Goal: Task Accomplishment & Management: Use online tool/utility

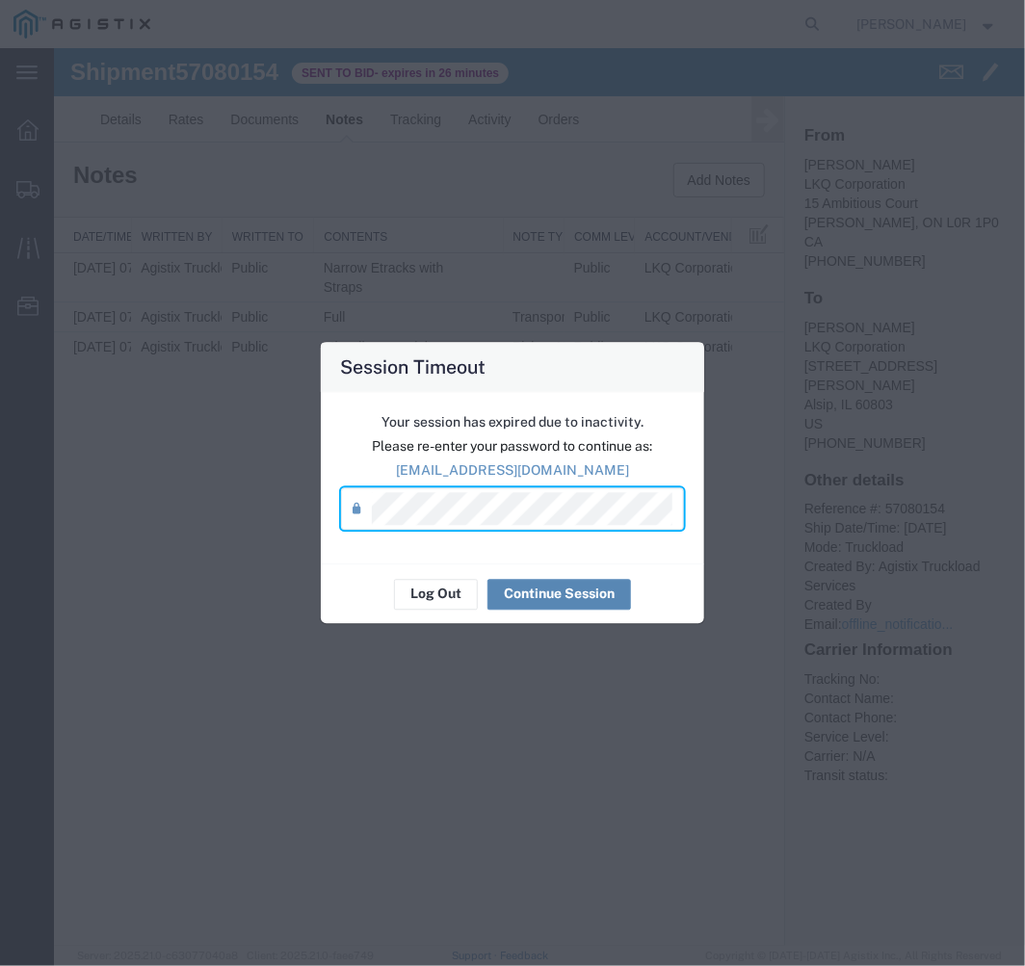
click at [583, 598] on button "Continue Session" at bounding box center [558, 594] width 143 height 31
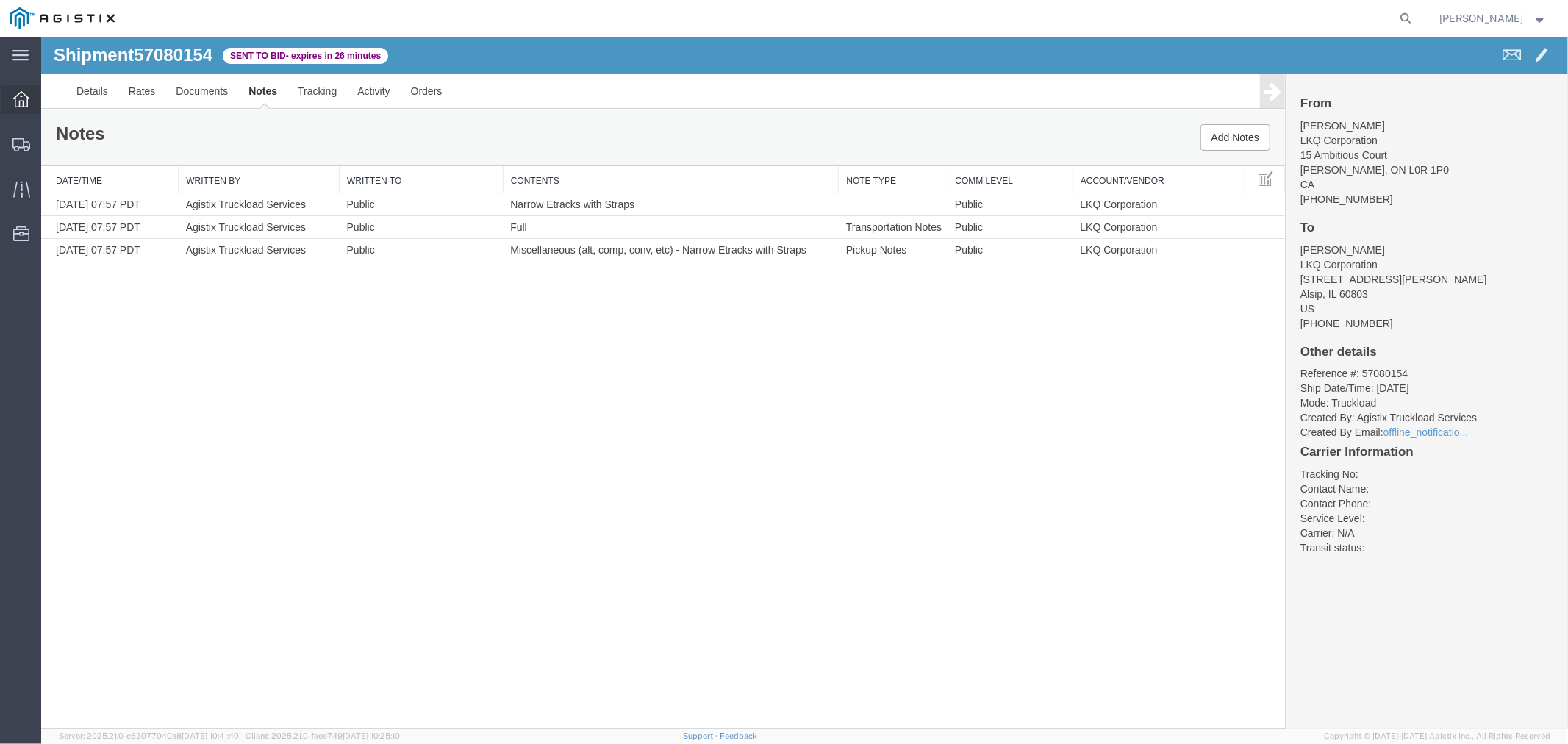
click at [16, 103] on icon at bounding box center [21, 98] width 16 height 16
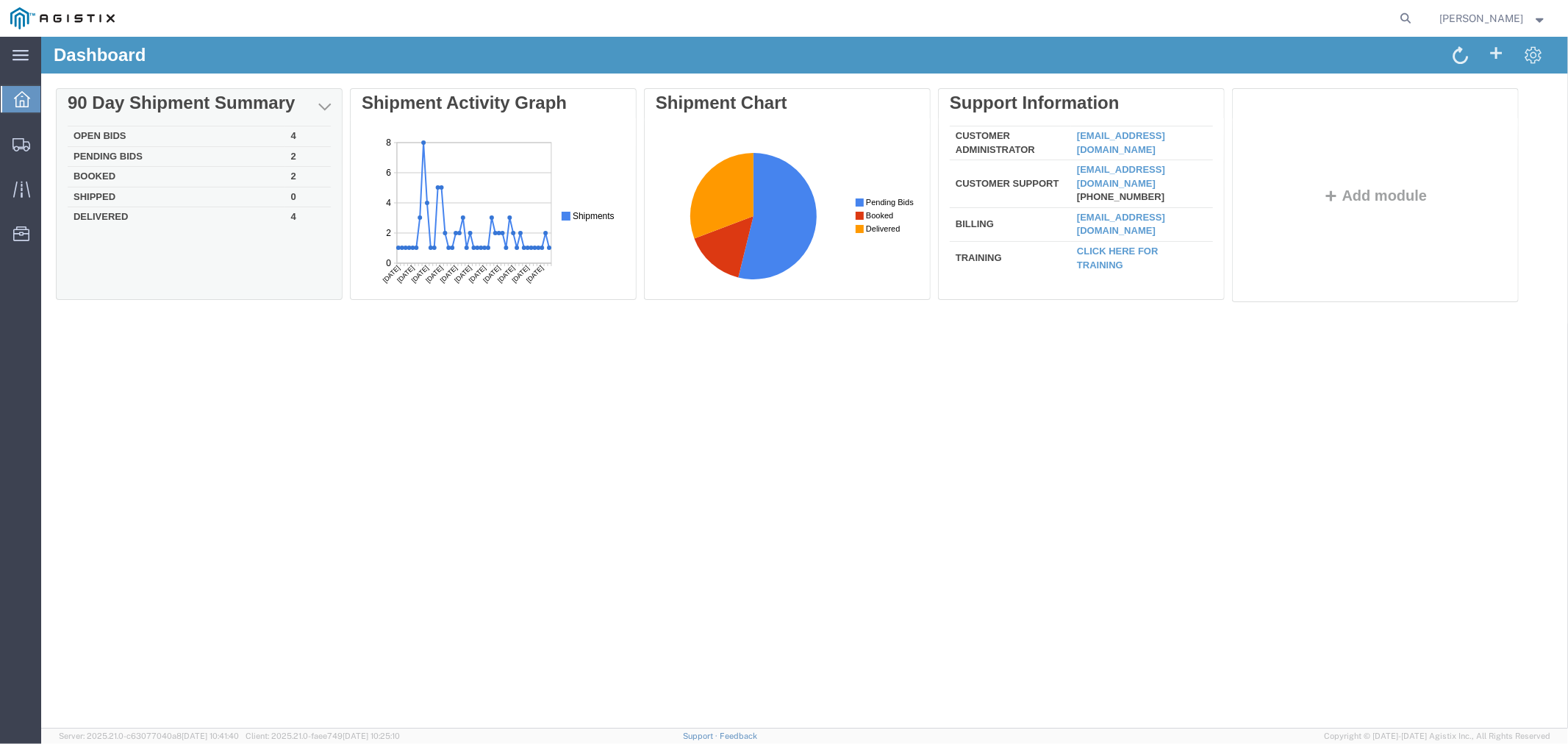
click at [111, 133] on td "Open Bids" at bounding box center [176, 136] width 218 height 21
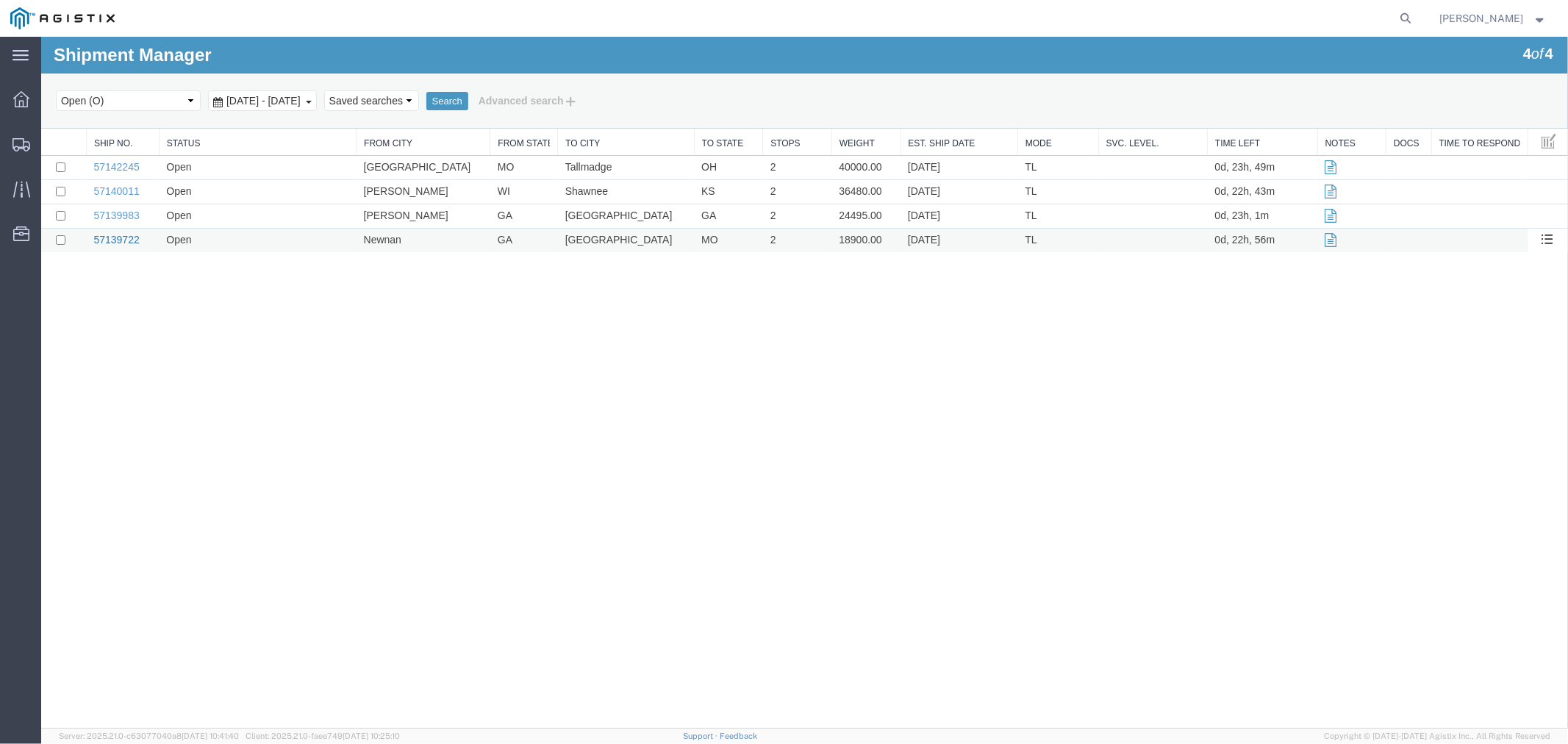
click at [113, 237] on link "57139722" at bounding box center [115, 238] width 46 height 11
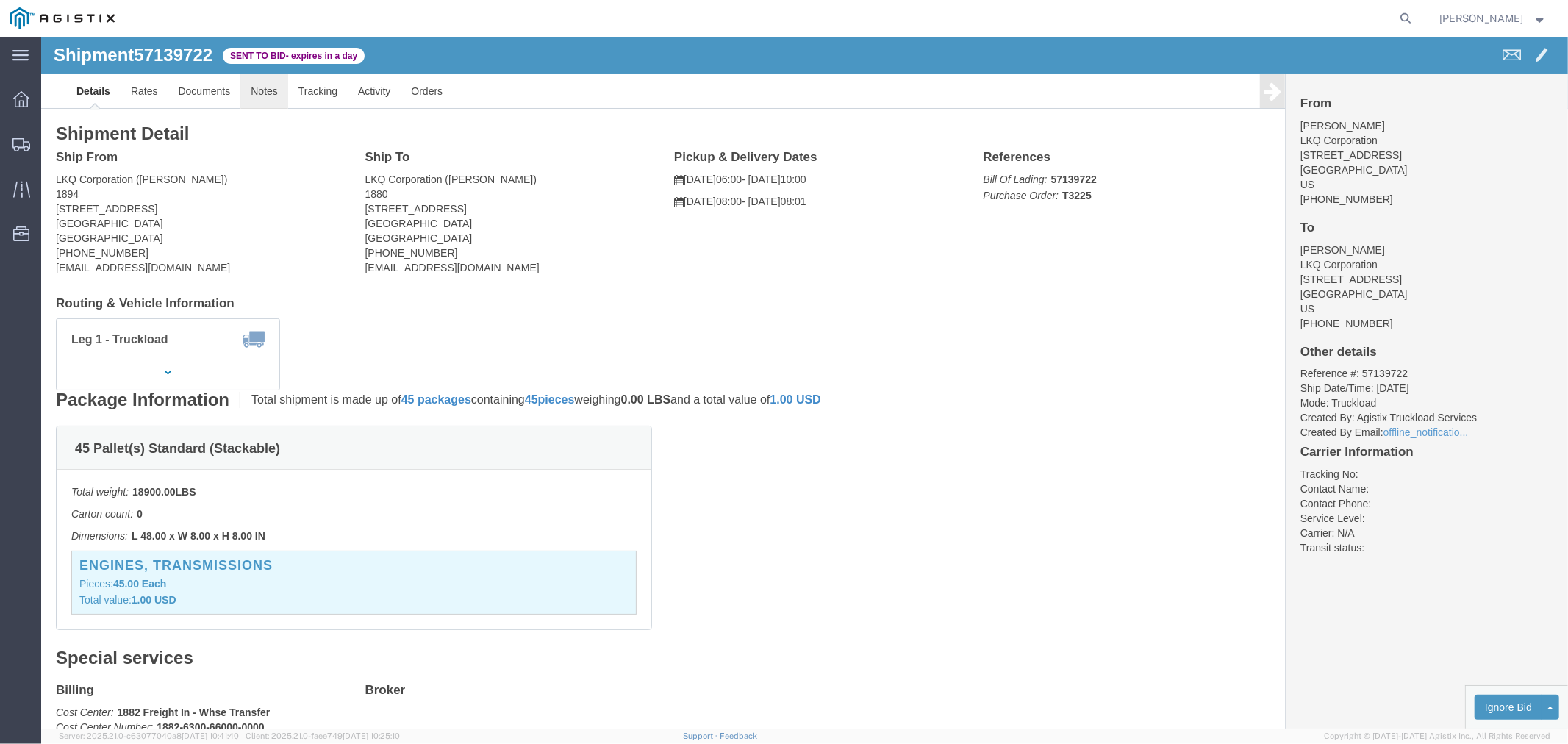
click link "Notes"
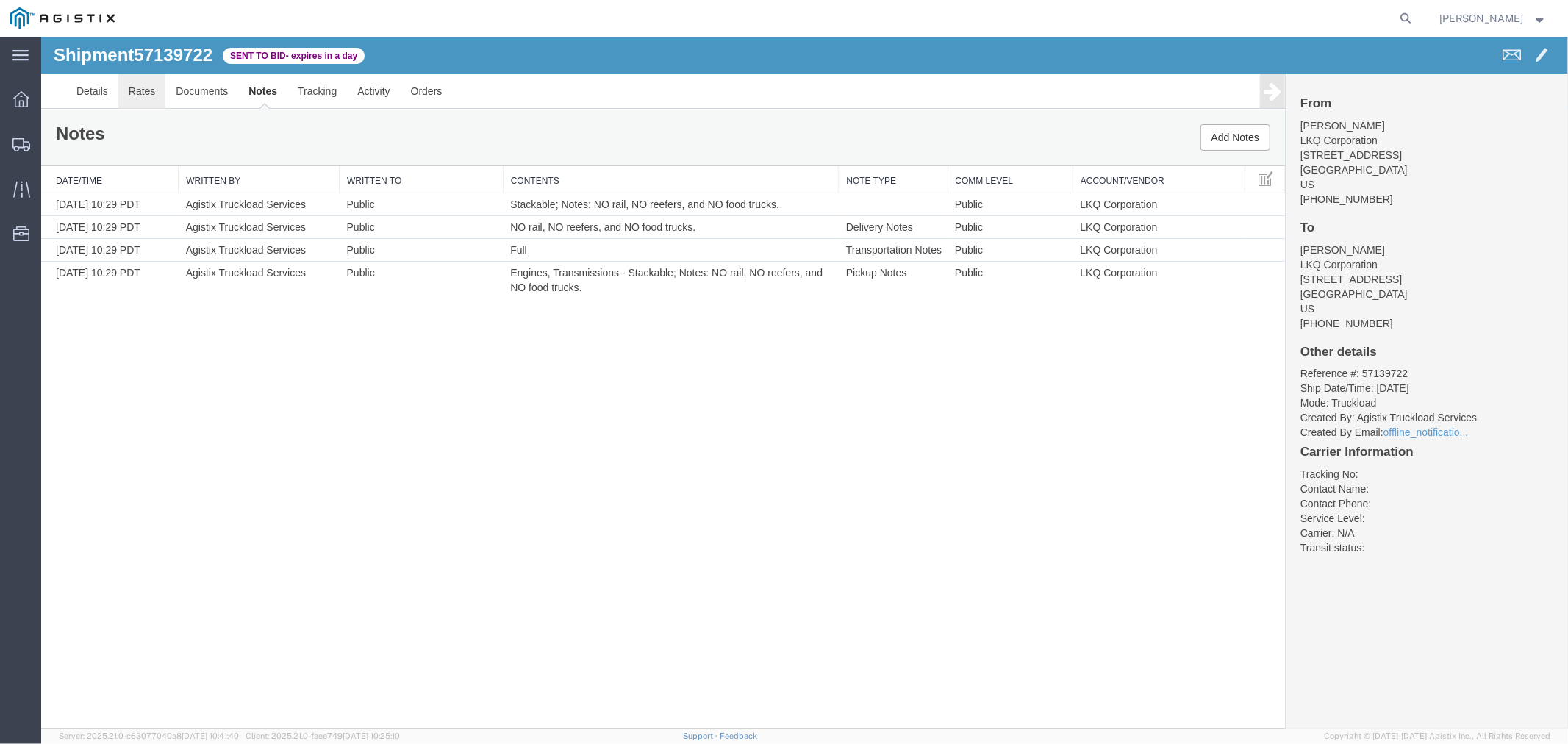
click at [150, 89] on link "Rates" at bounding box center [141, 90] width 48 height 35
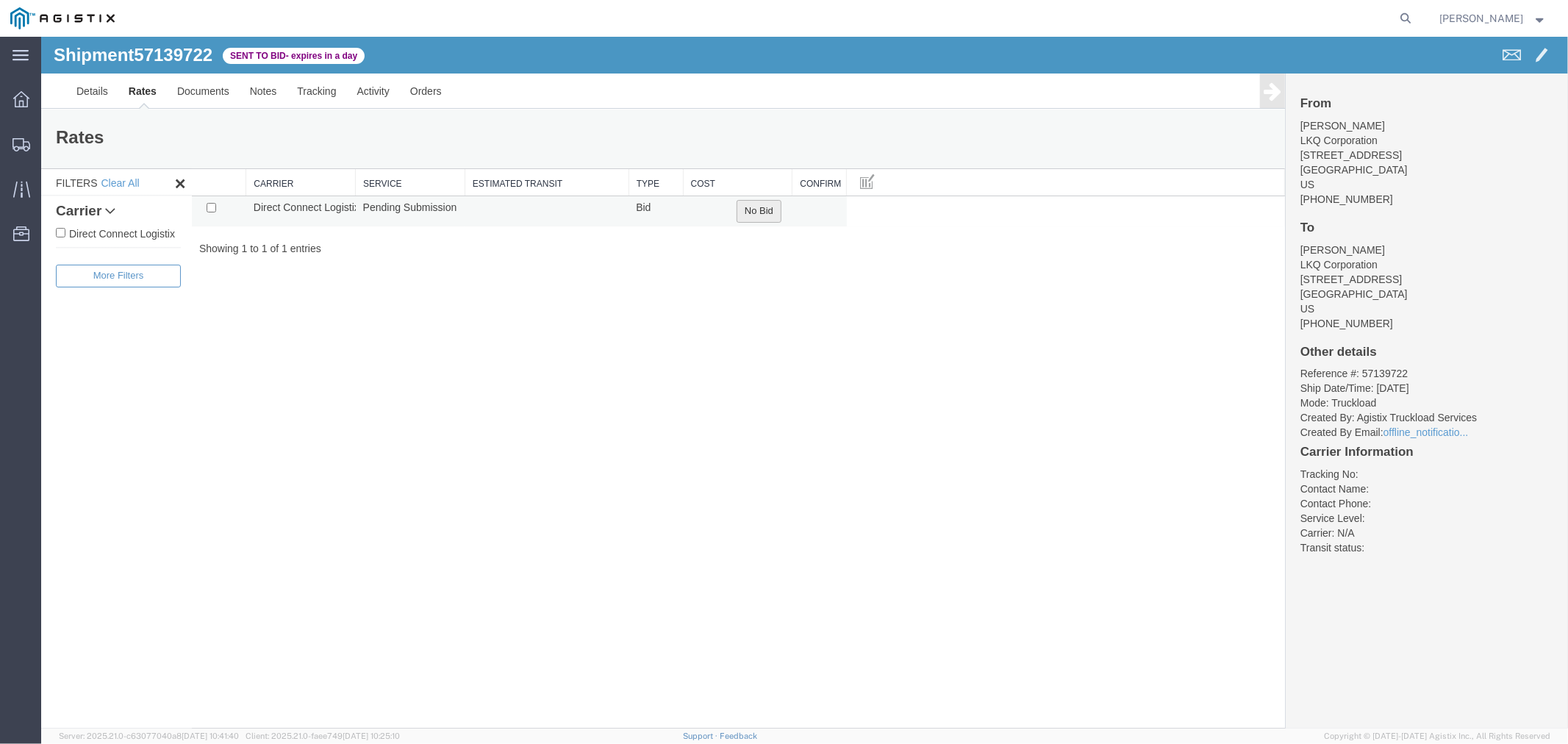
click at [747, 208] on button "No Bid" at bounding box center [758, 211] width 45 height 23
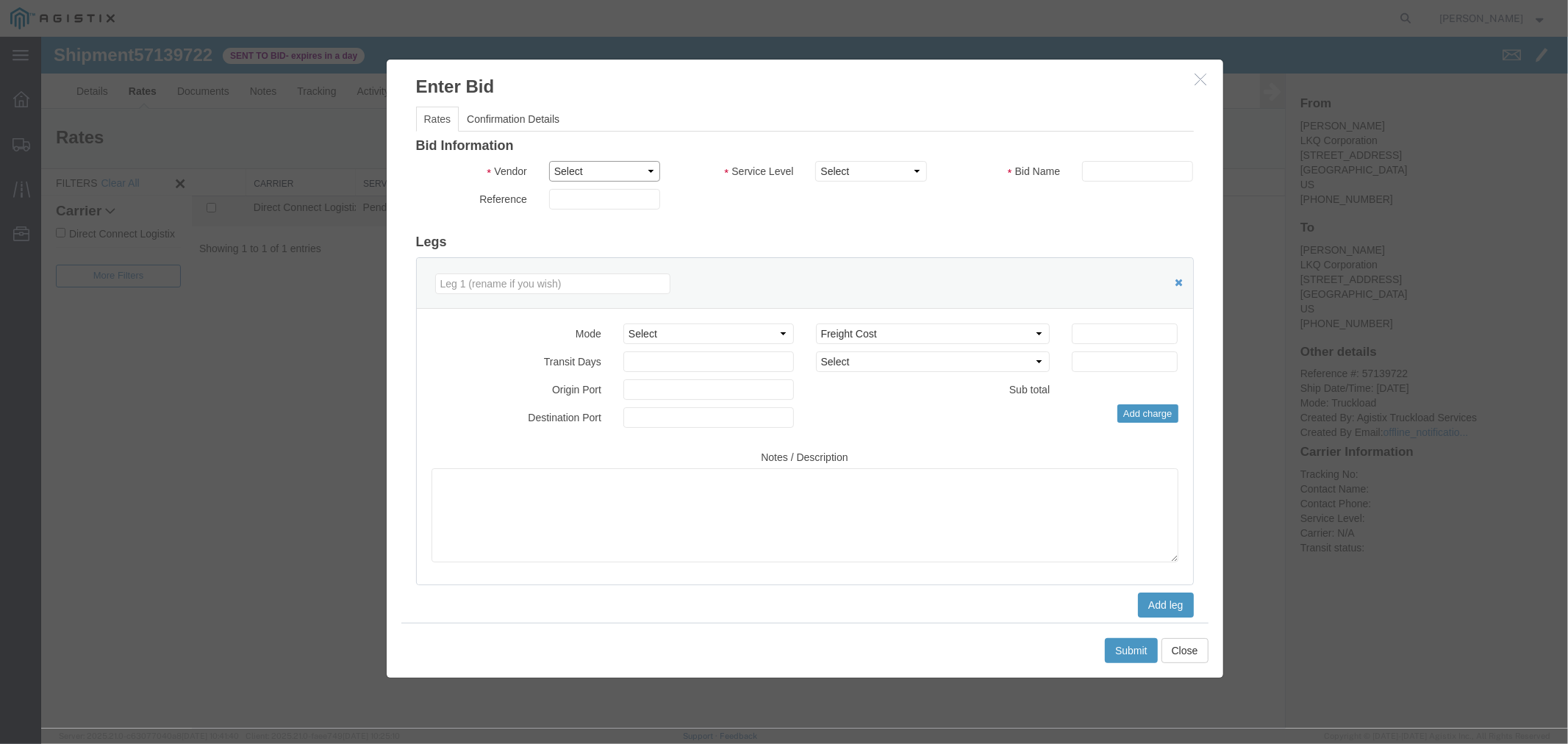
click at [617, 172] on select "Select Direct Connect Logistix" at bounding box center [603, 170] width 111 height 21
select select "4506"
click at [548, 160] on select "Select Direct Connect Logistix" at bounding box center [603, 170] width 111 height 21
click at [782, 176] on select "Select 3 - 5 Day Rail TL Standard 3- 5 Day" at bounding box center [869, 170] width 111 height 21
select select "15907"
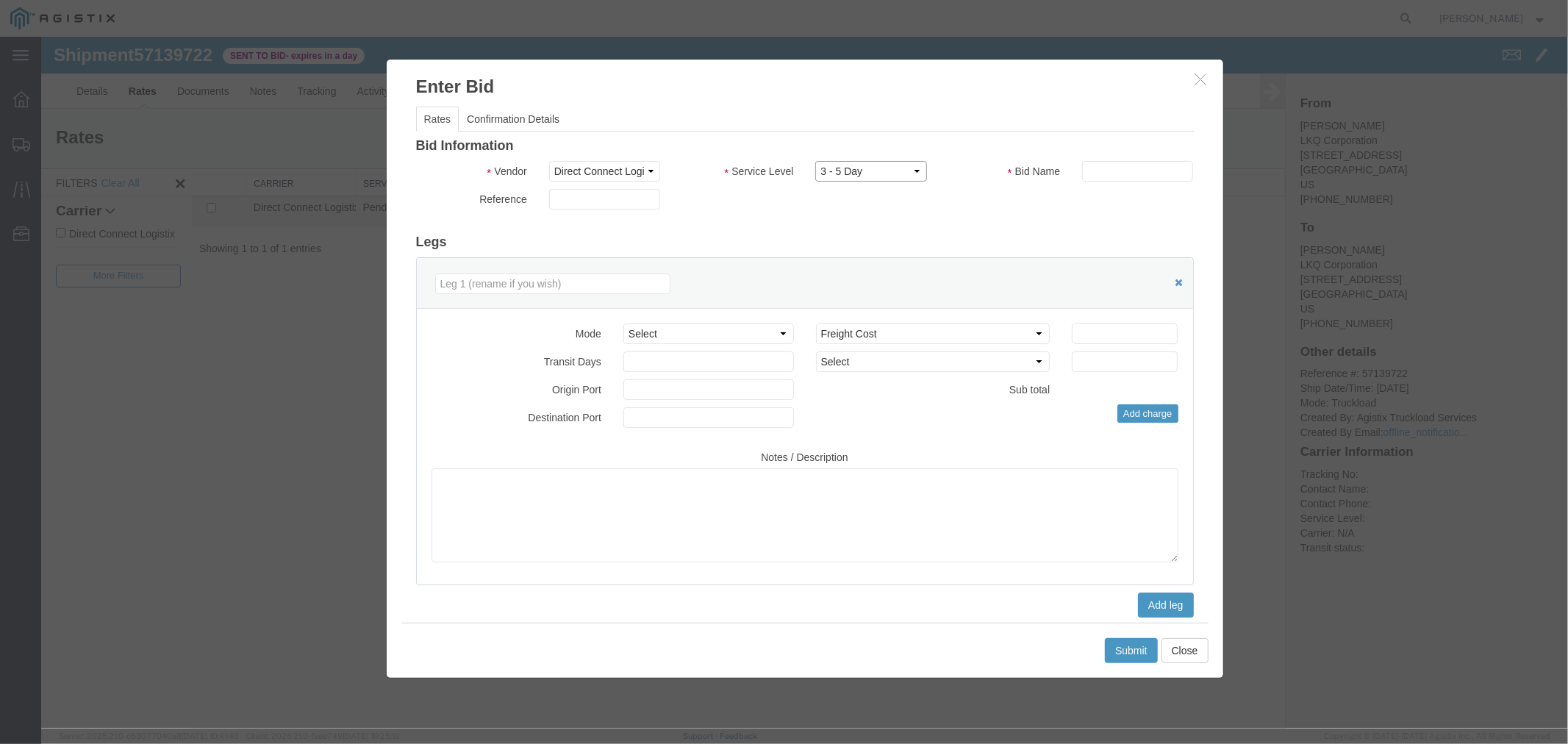
click at [782, 160] on select "Select 3 - 5 Day Rail TL Standard 3- 5 Day" at bounding box center [869, 170] width 111 height 21
drag, startPoint x: 1110, startPoint y: 165, endPoint x: 1121, endPoint y: 176, distance: 15.6
click at [782, 165] on input "text" at bounding box center [1137, 170] width 111 height 21
type input "DCL"
click at [782, 330] on input "number" at bounding box center [1124, 333] width 106 height 21
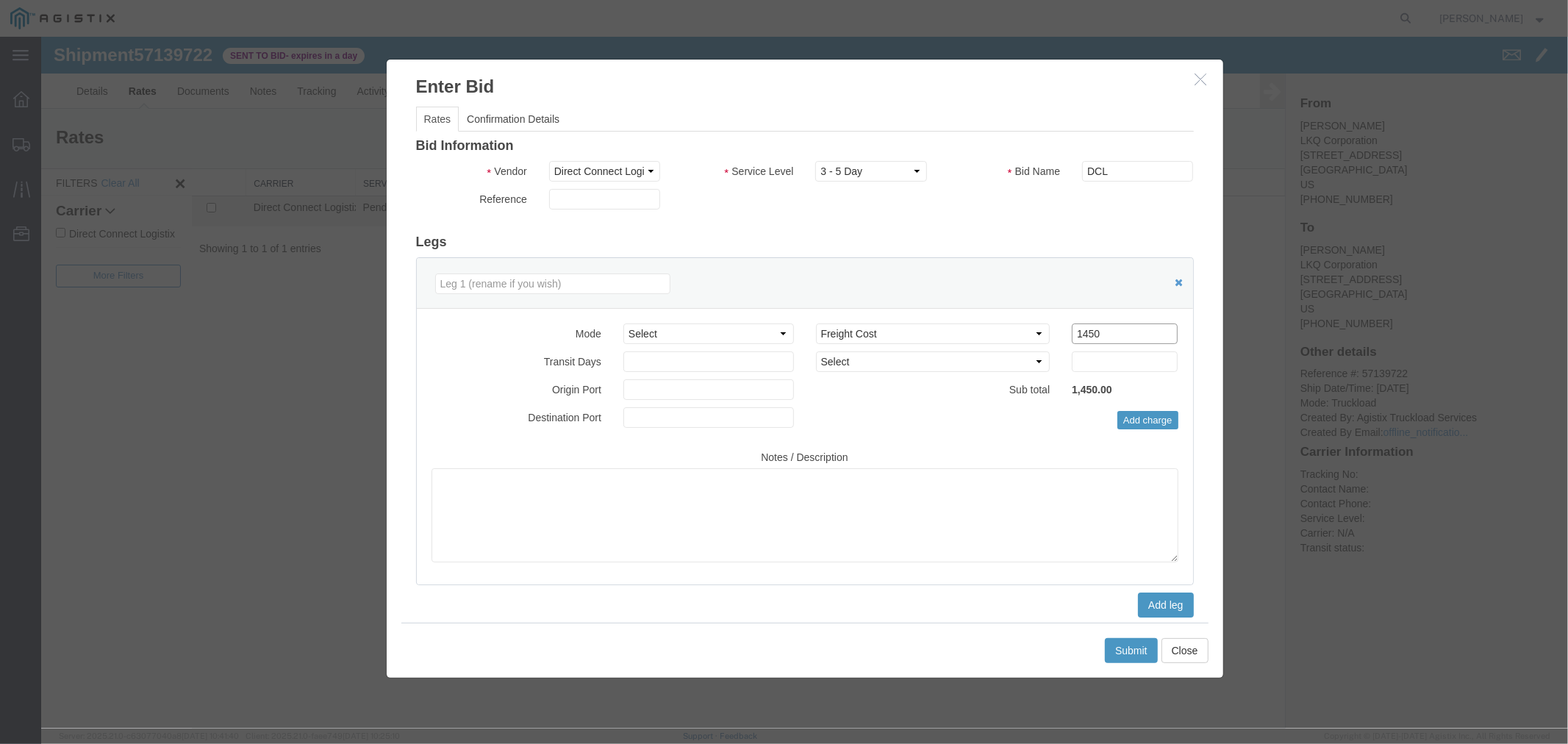
click at [782, 338] on input "1450" at bounding box center [1124, 333] width 106 height 21
click at [782, 337] on input "1450" at bounding box center [1124, 333] width 106 height 21
type input "1550"
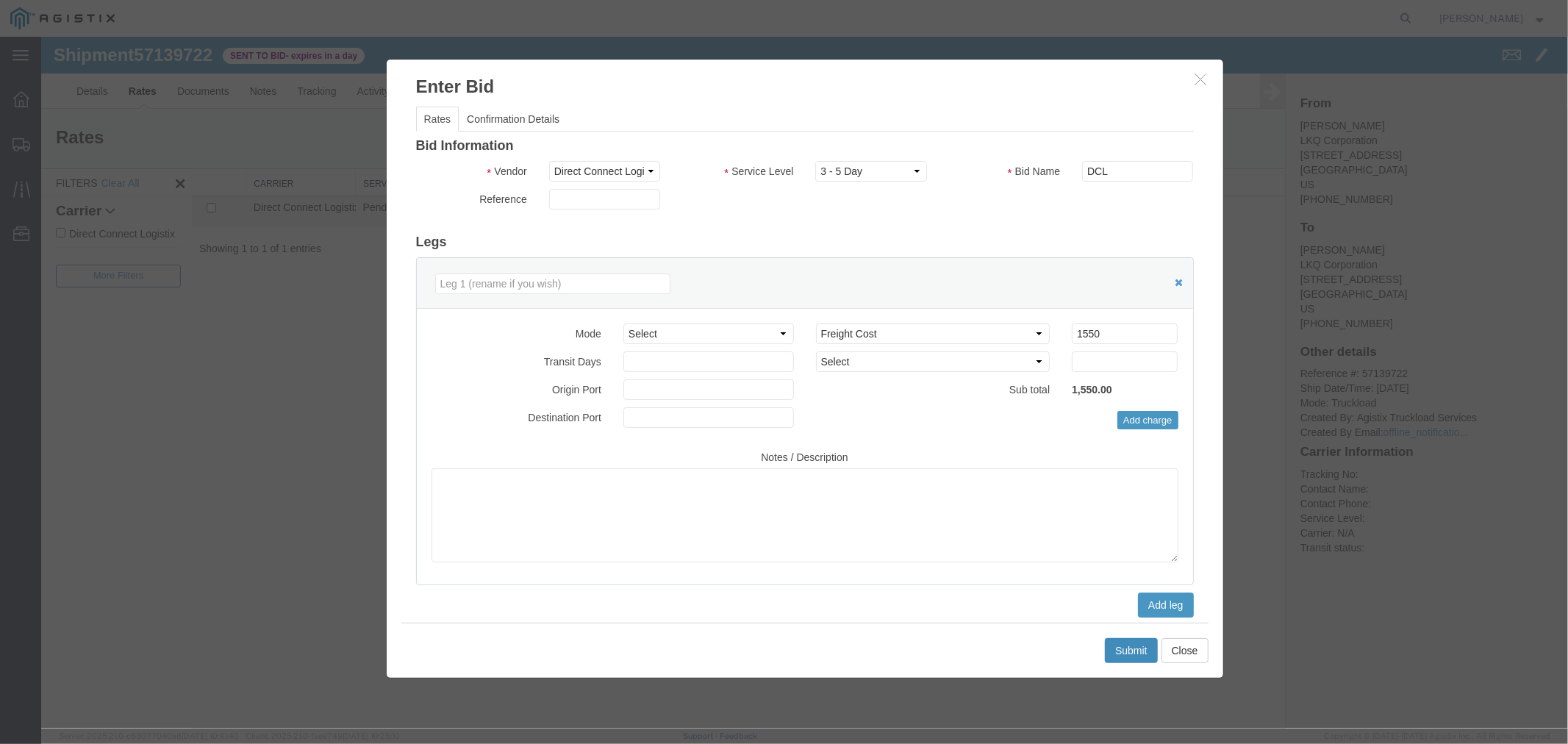
click at [782, 649] on button "Submit" at bounding box center [1131, 649] width 53 height 25
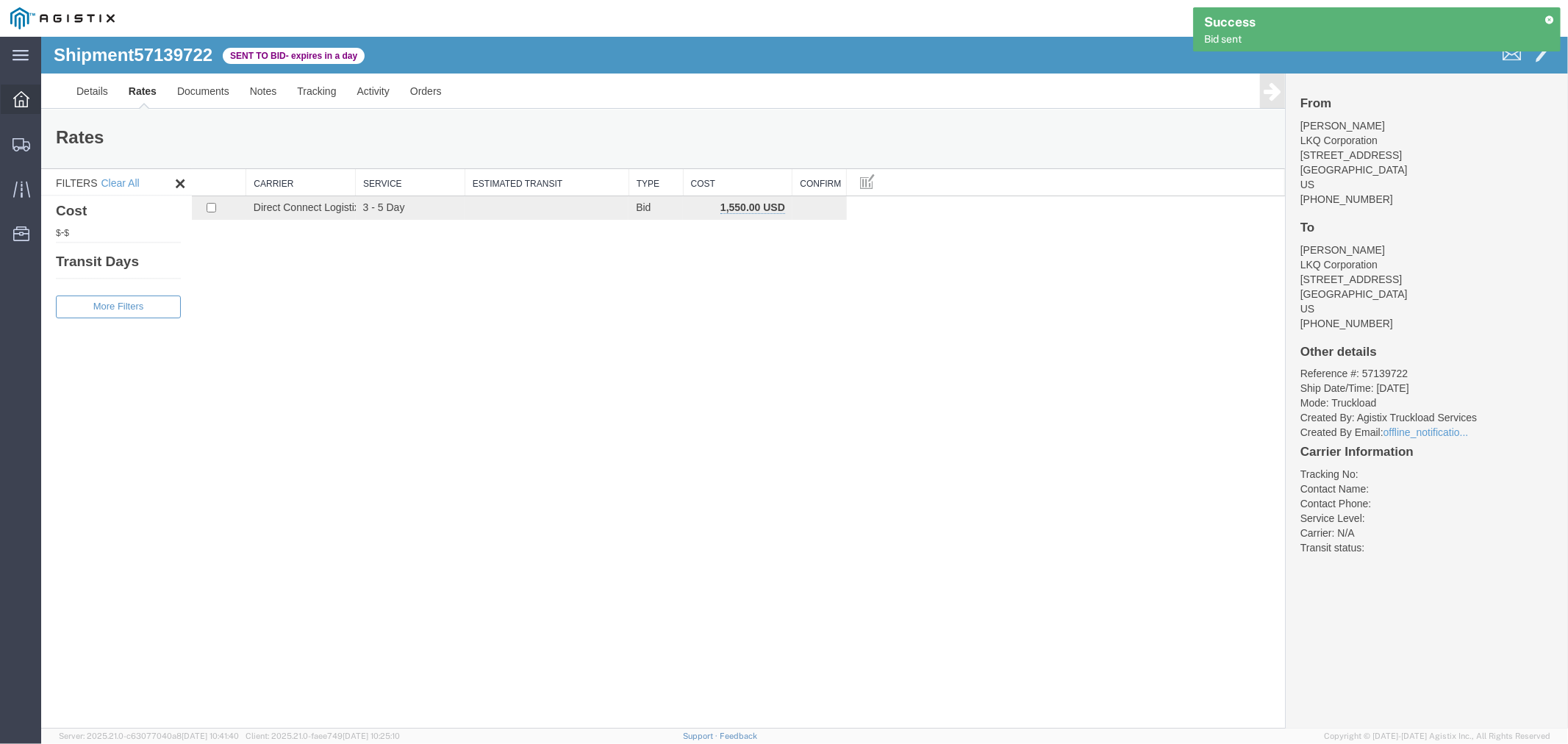
click at [16, 105] on icon at bounding box center [21, 98] width 16 height 16
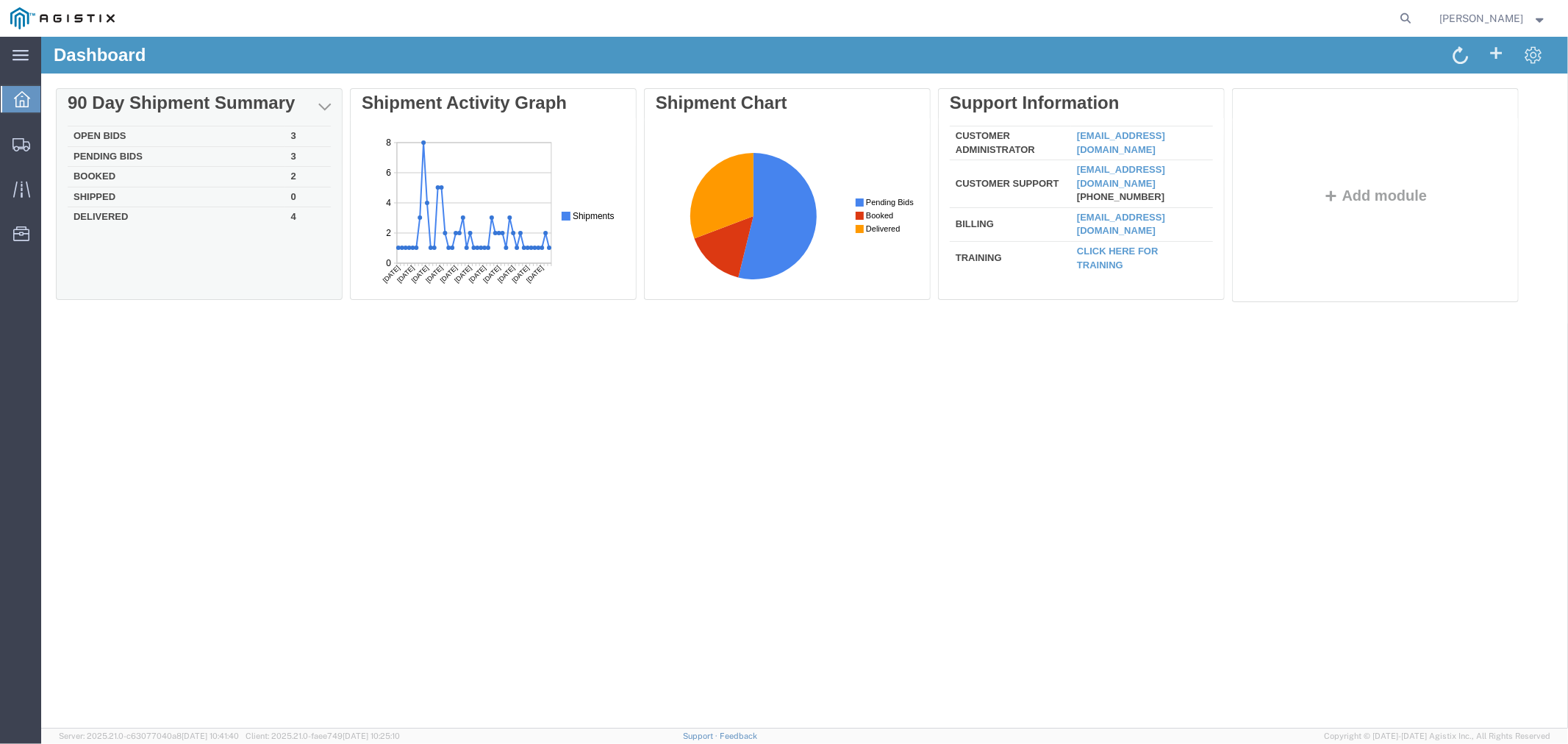
click at [118, 129] on td "Open Bids" at bounding box center [176, 136] width 218 height 21
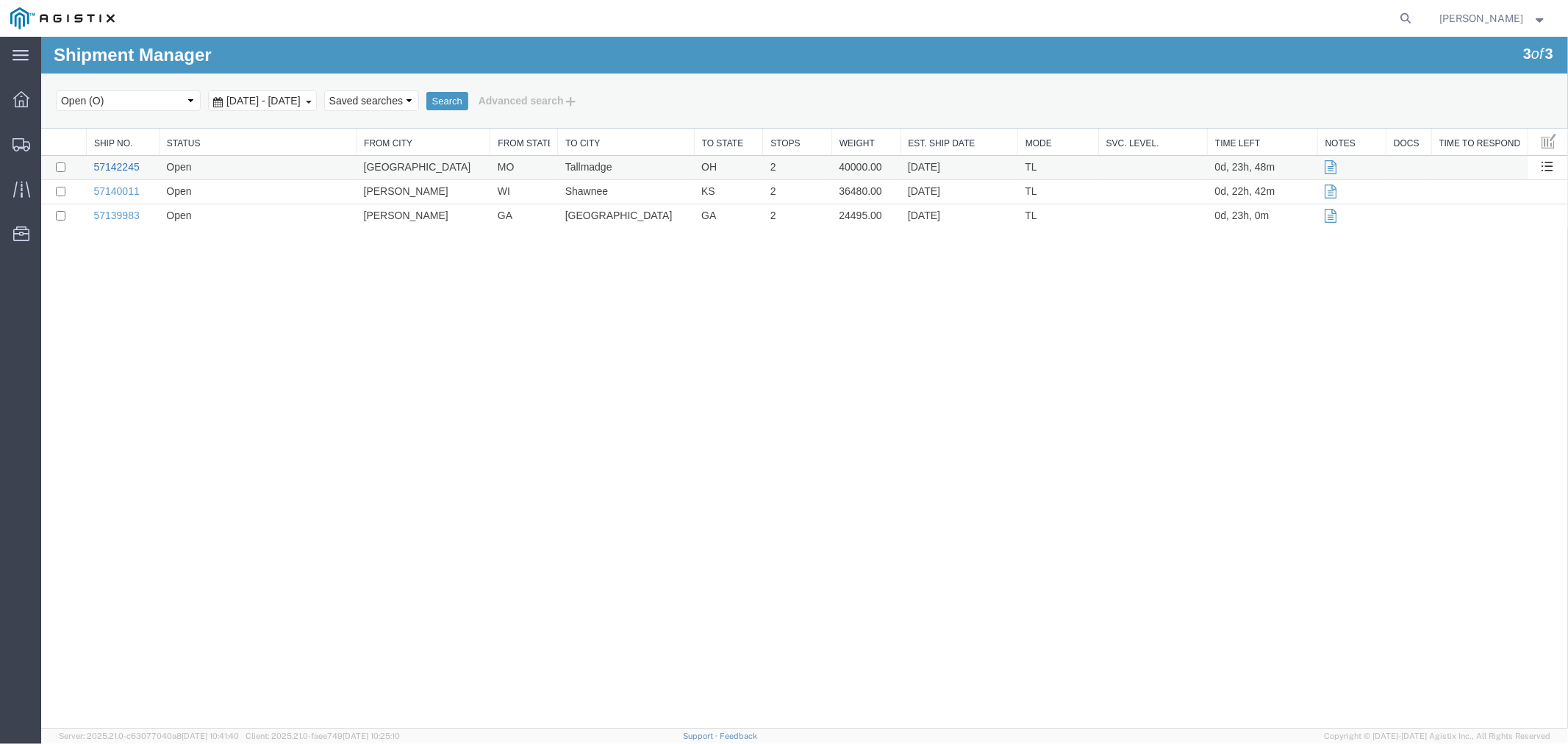
click at [106, 163] on link "57142245" at bounding box center [115, 166] width 46 height 11
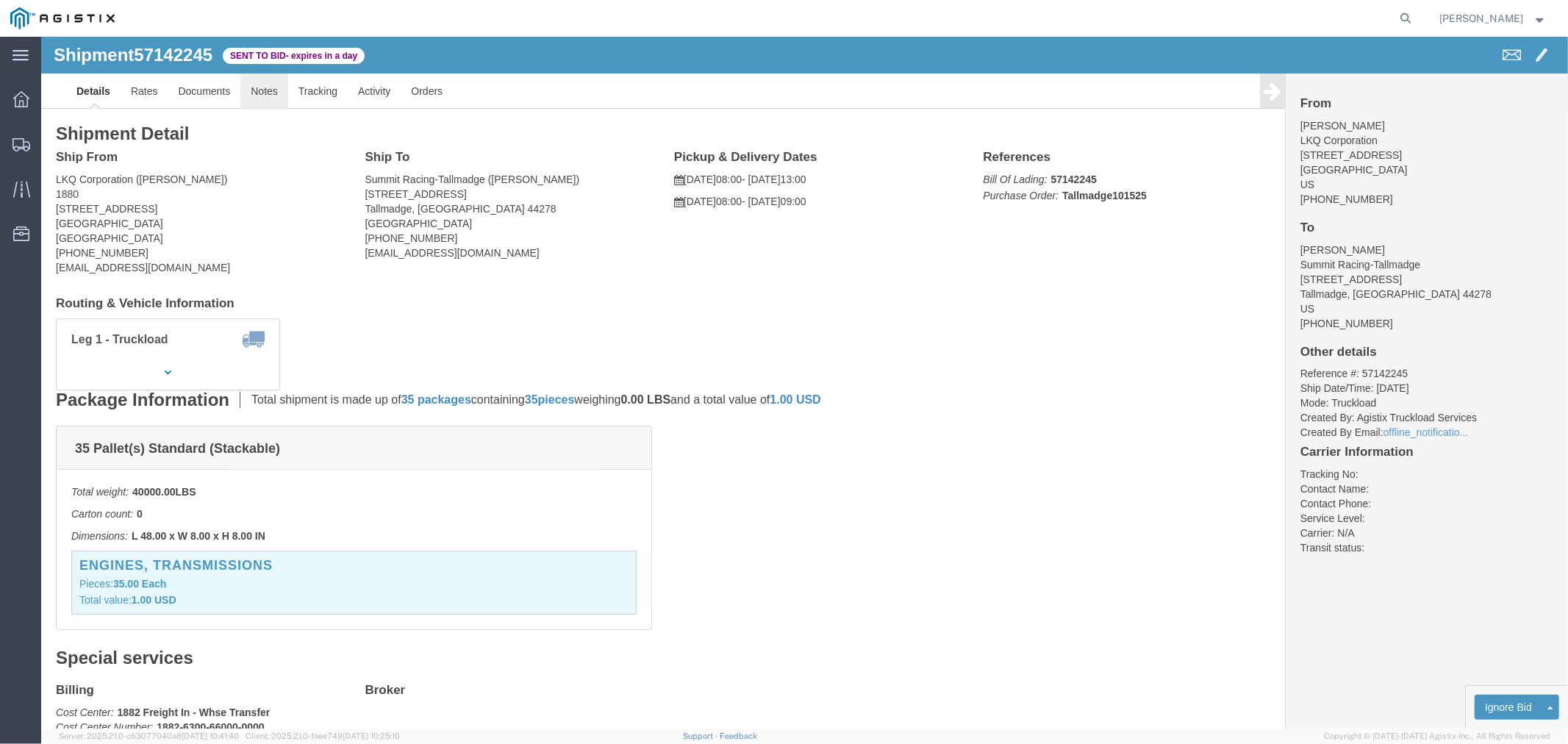
click link "Notes"
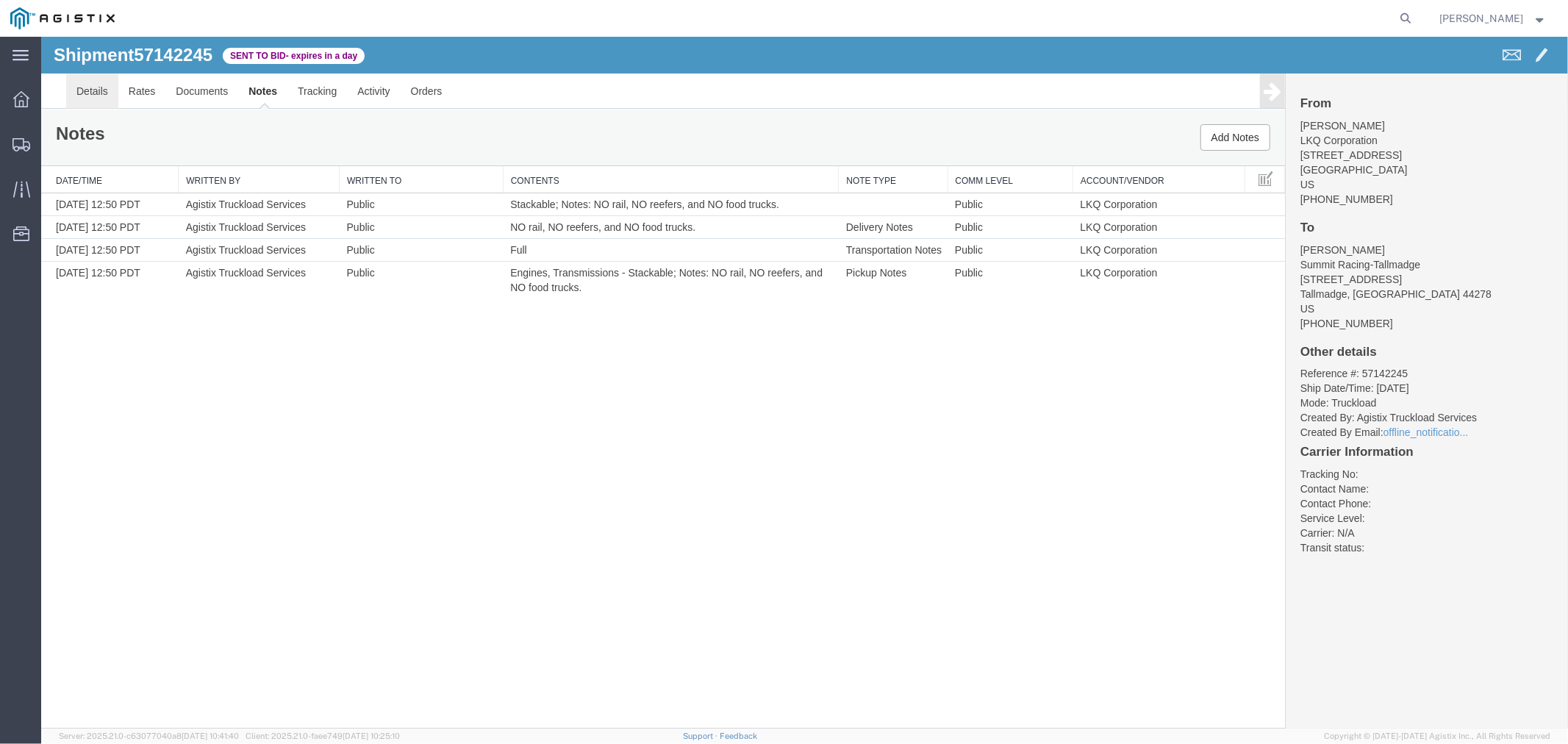
click at [100, 95] on link "Details" at bounding box center [92, 90] width 52 height 35
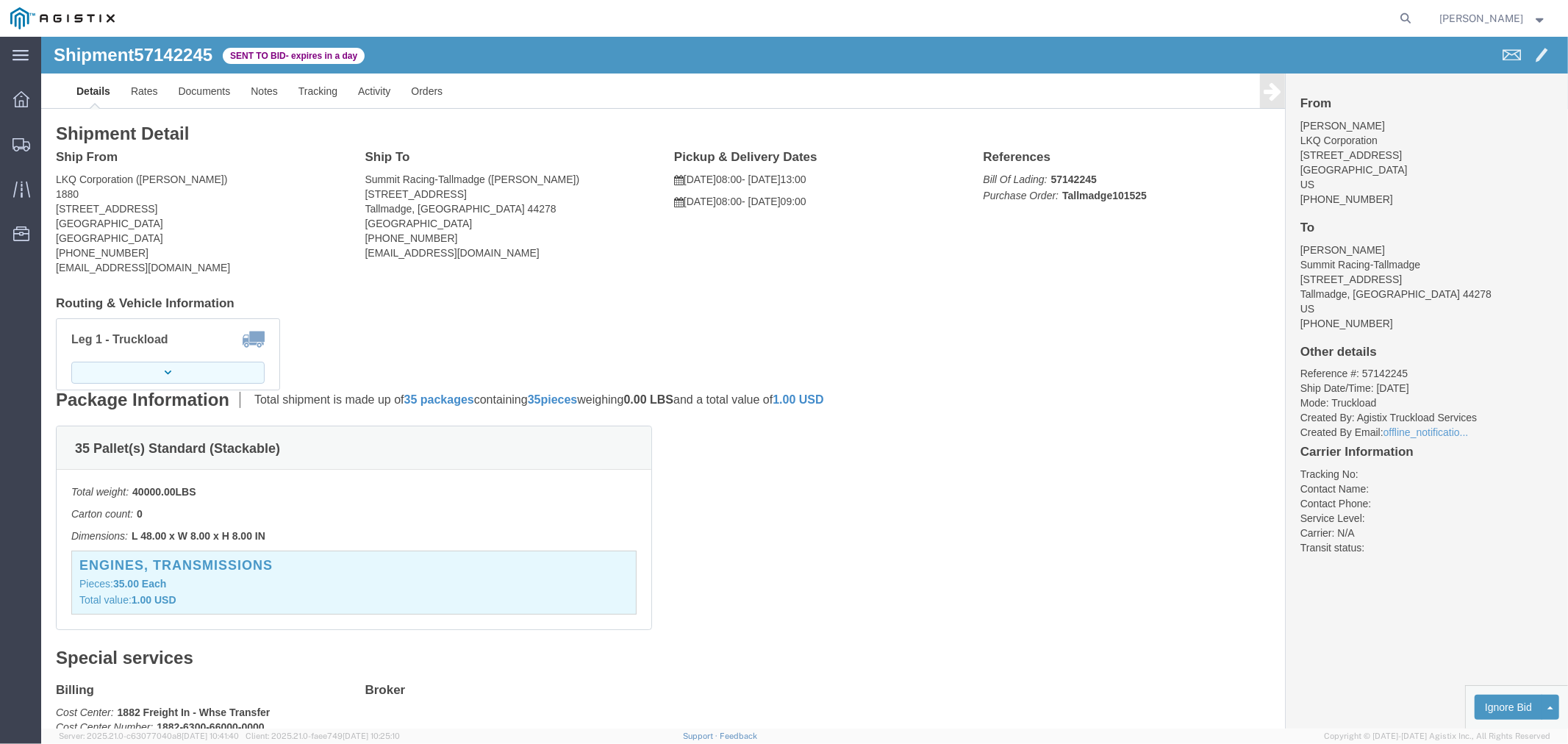
click button "button"
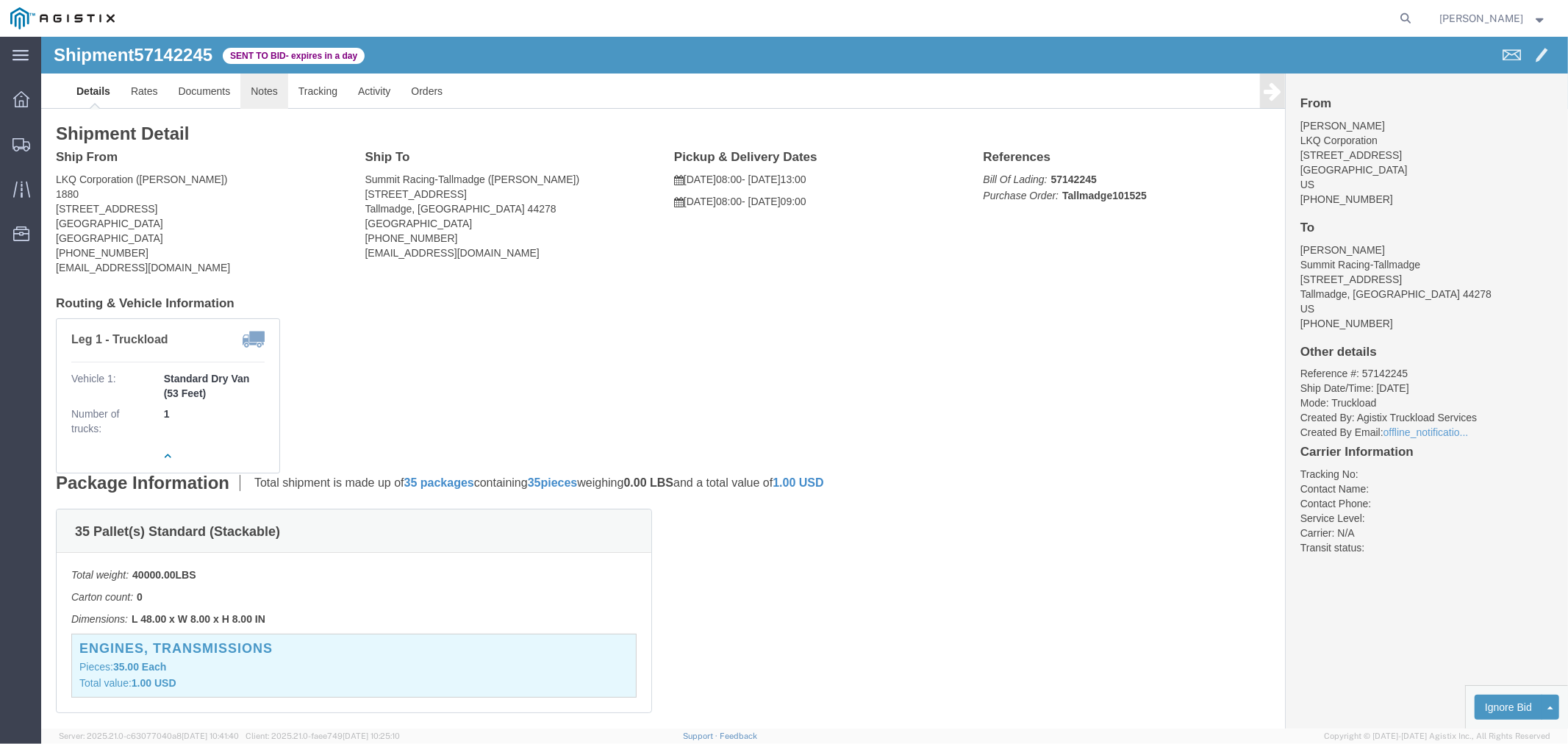
click link "Notes"
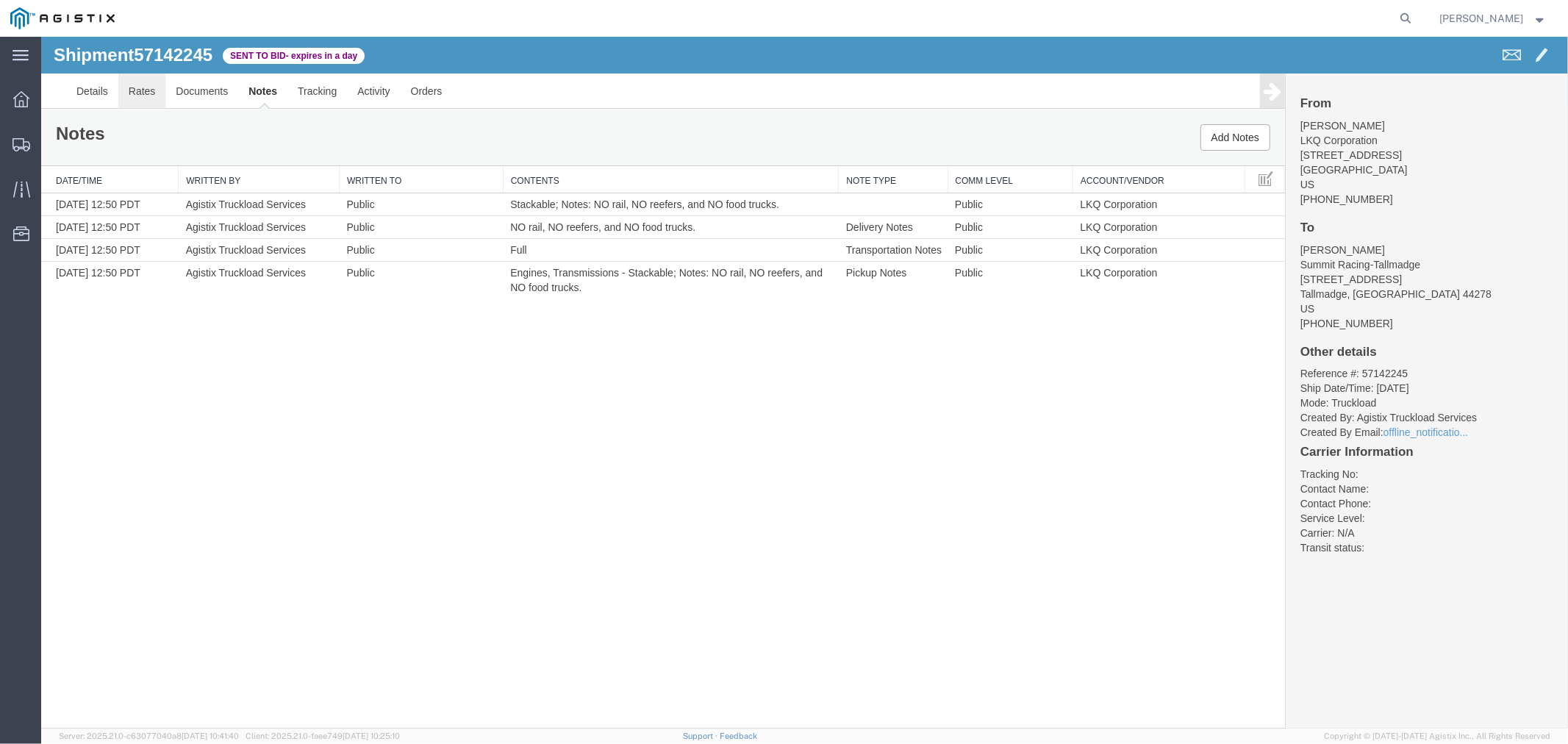
click at [152, 86] on link "Rates" at bounding box center [141, 90] width 48 height 35
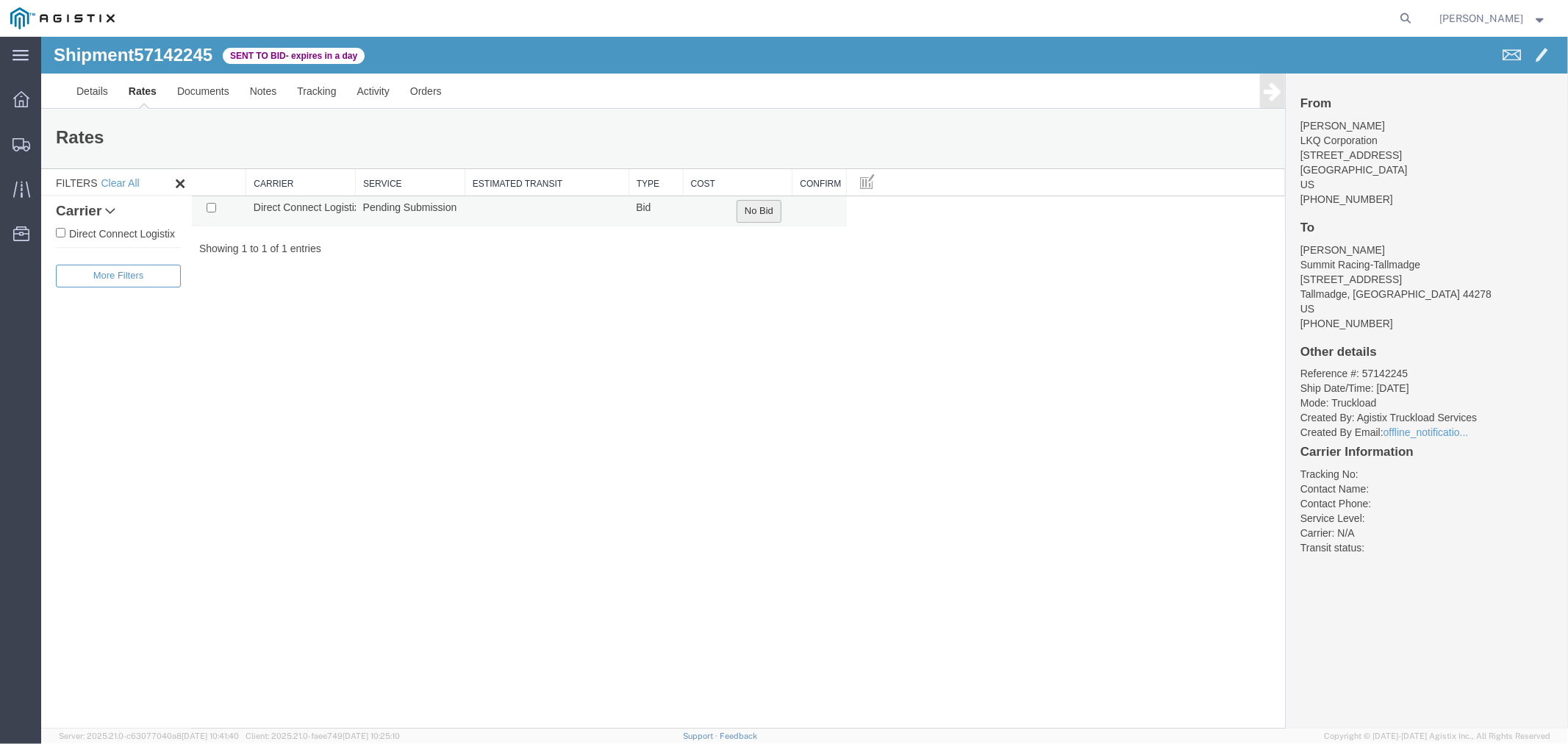
click at [772, 213] on button "No Bid" at bounding box center [758, 211] width 45 height 23
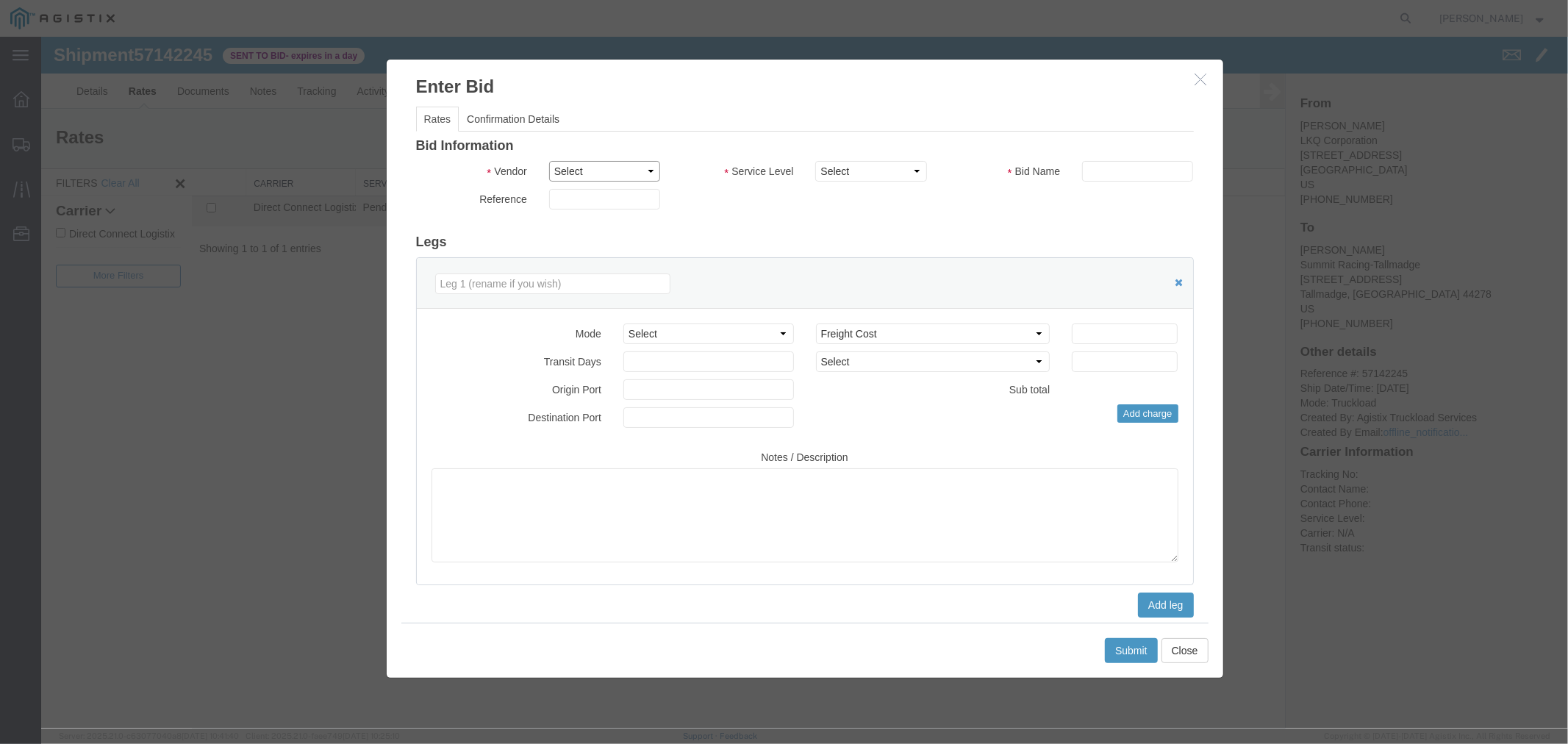
click at [586, 169] on select "Select Direct Connect Logistix" at bounding box center [603, 170] width 111 height 21
select select "4506"
click at [548, 160] on select "Select Direct Connect Logistix" at bounding box center [603, 170] width 111 height 21
click at [782, 176] on select "Select 3 - 5 Day Rail TL Standard 3- 5 Day" at bounding box center [869, 170] width 111 height 21
select select "15907"
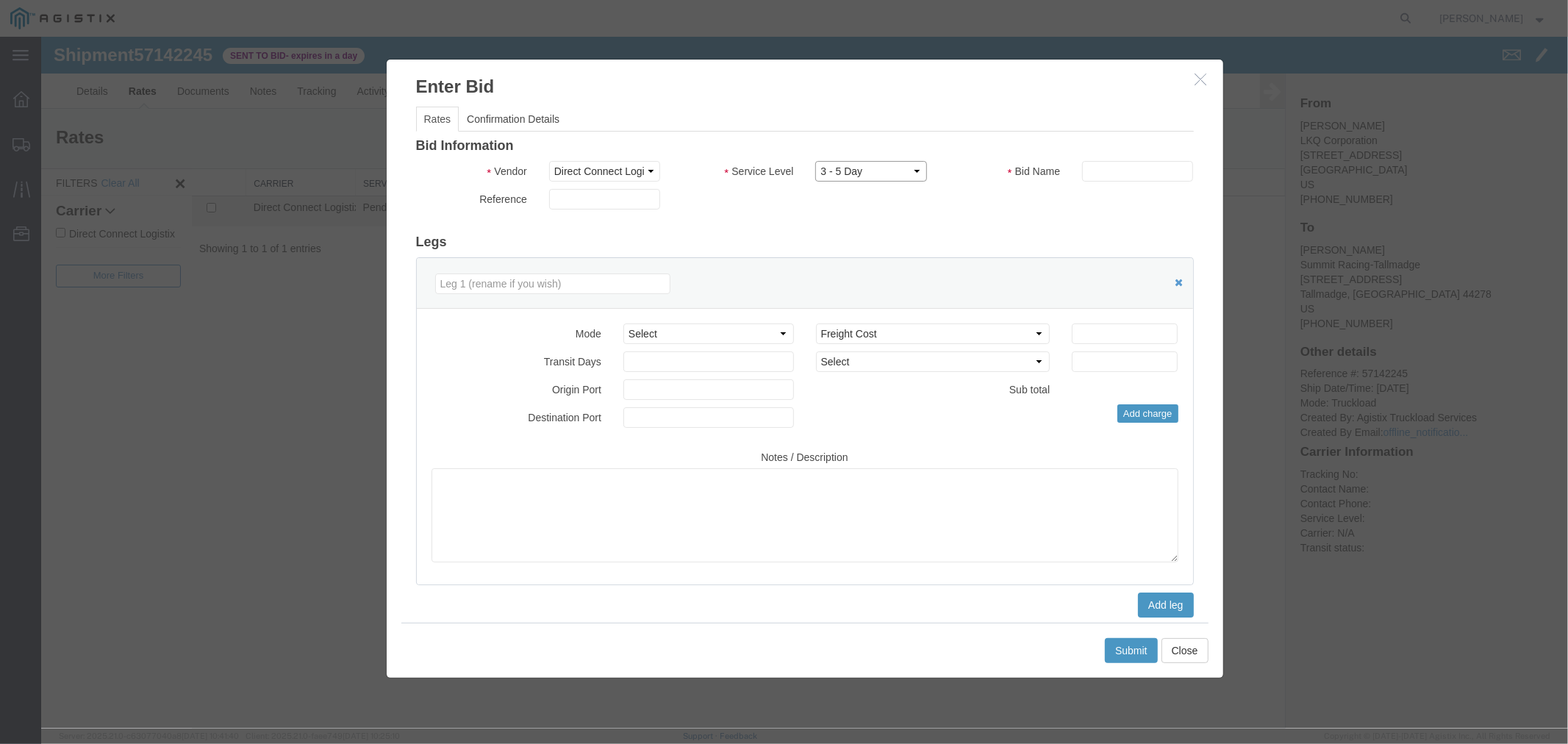
click at [782, 160] on select "Select 3 - 5 Day Rail TL Standard 3- 5 Day" at bounding box center [869, 170] width 111 height 21
click at [782, 172] on input "text" at bounding box center [1137, 170] width 111 height 21
type input "DCL"
click at [782, 332] on input "number" at bounding box center [1124, 333] width 106 height 21
click at [782, 335] on input "number" at bounding box center [1124, 333] width 106 height 21
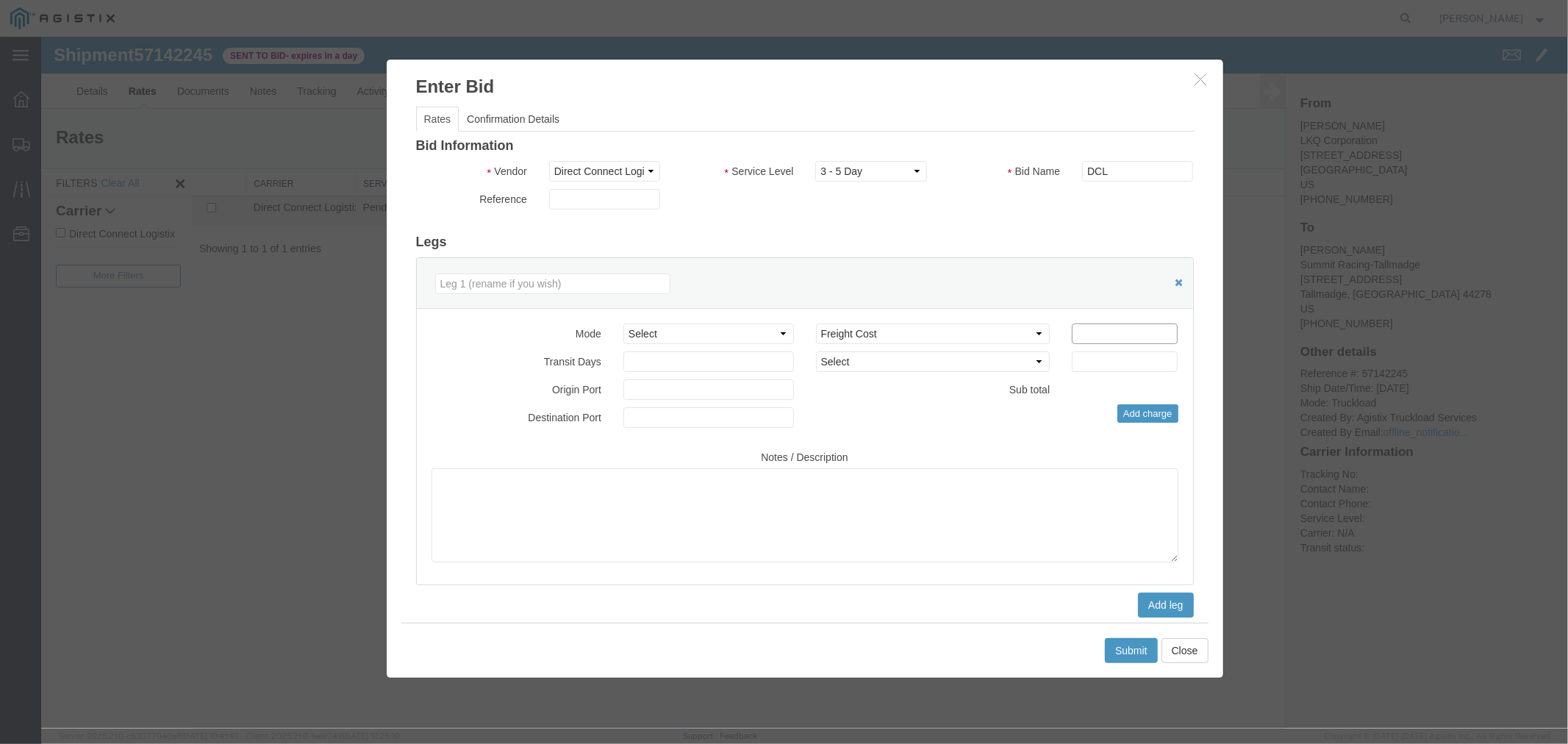
click at [782, 339] on input "number" at bounding box center [1124, 333] width 106 height 21
type input "1620"
click at [782, 652] on button "Submit" at bounding box center [1131, 649] width 53 height 25
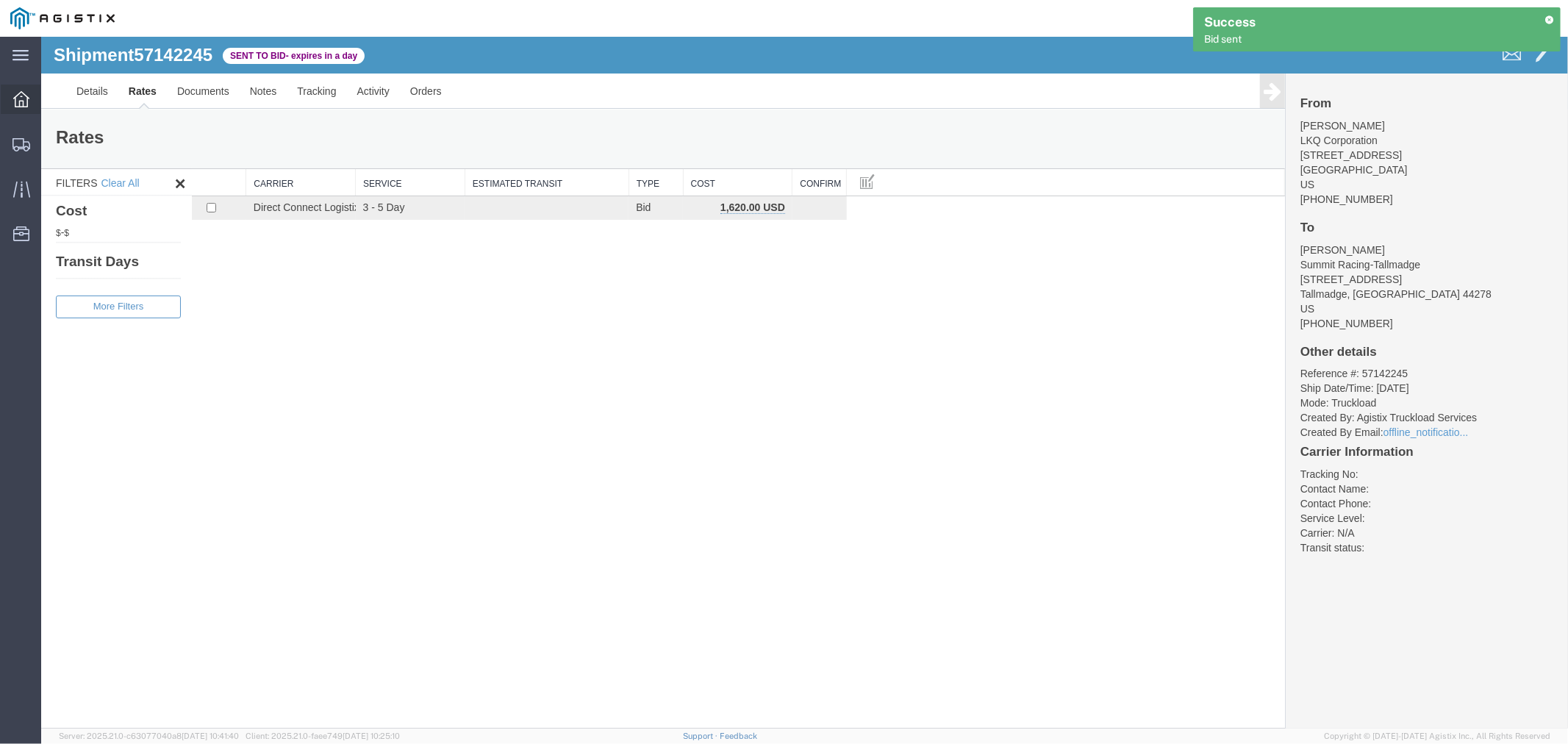
click at [18, 98] on icon at bounding box center [21, 98] width 16 height 16
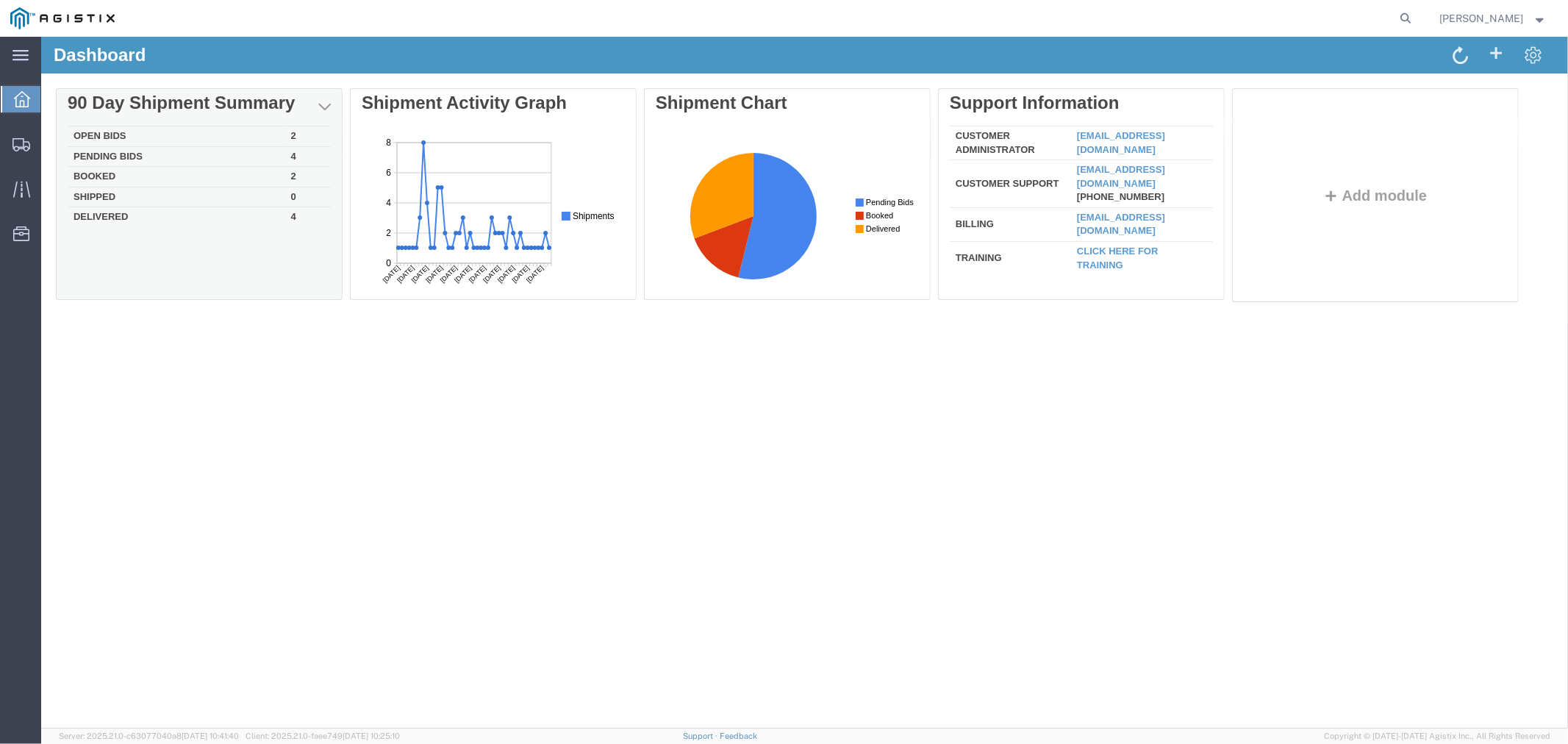
click at [118, 127] on td "Open Bids" at bounding box center [176, 136] width 218 height 21
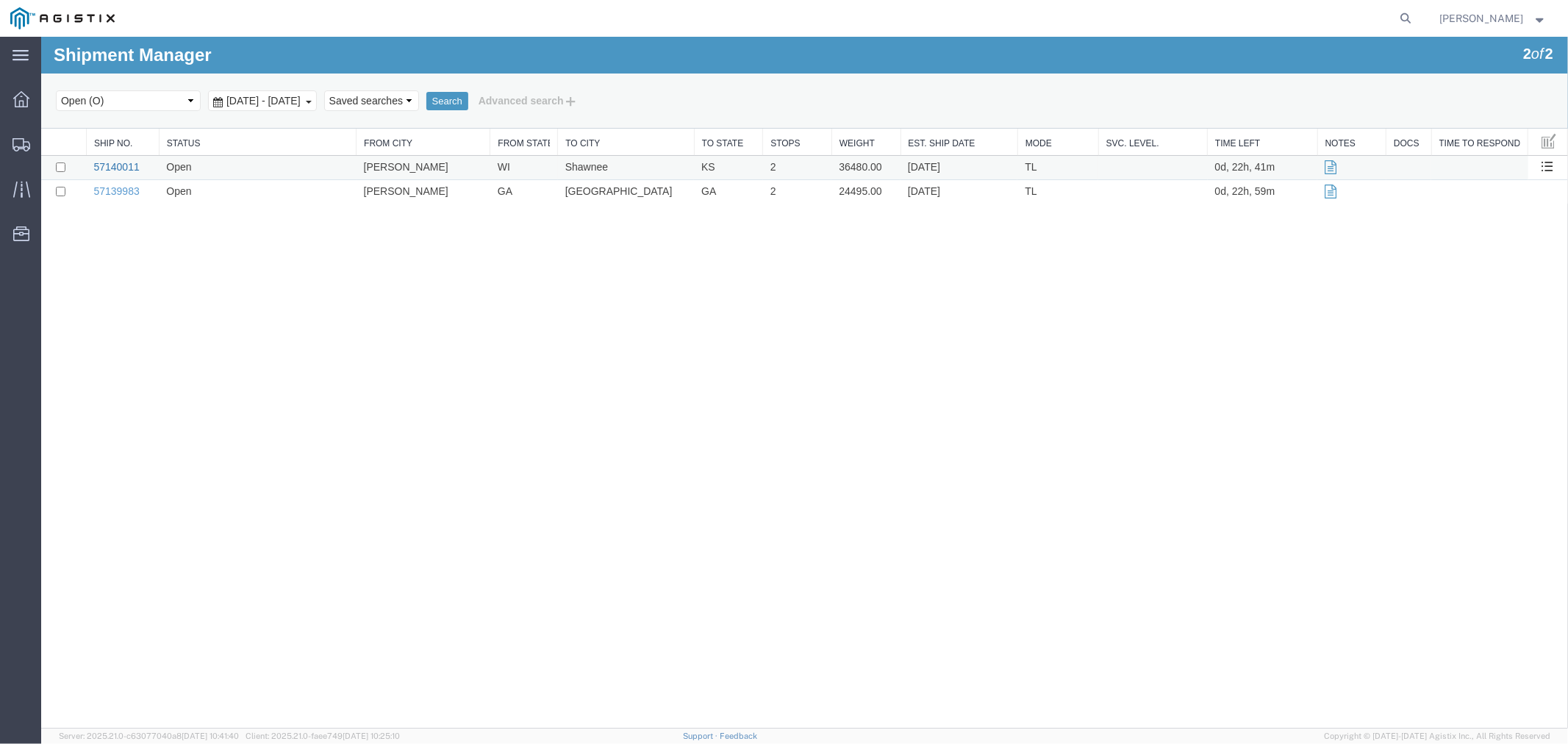
click at [125, 163] on link "57140011" at bounding box center [115, 166] width 46 height 11
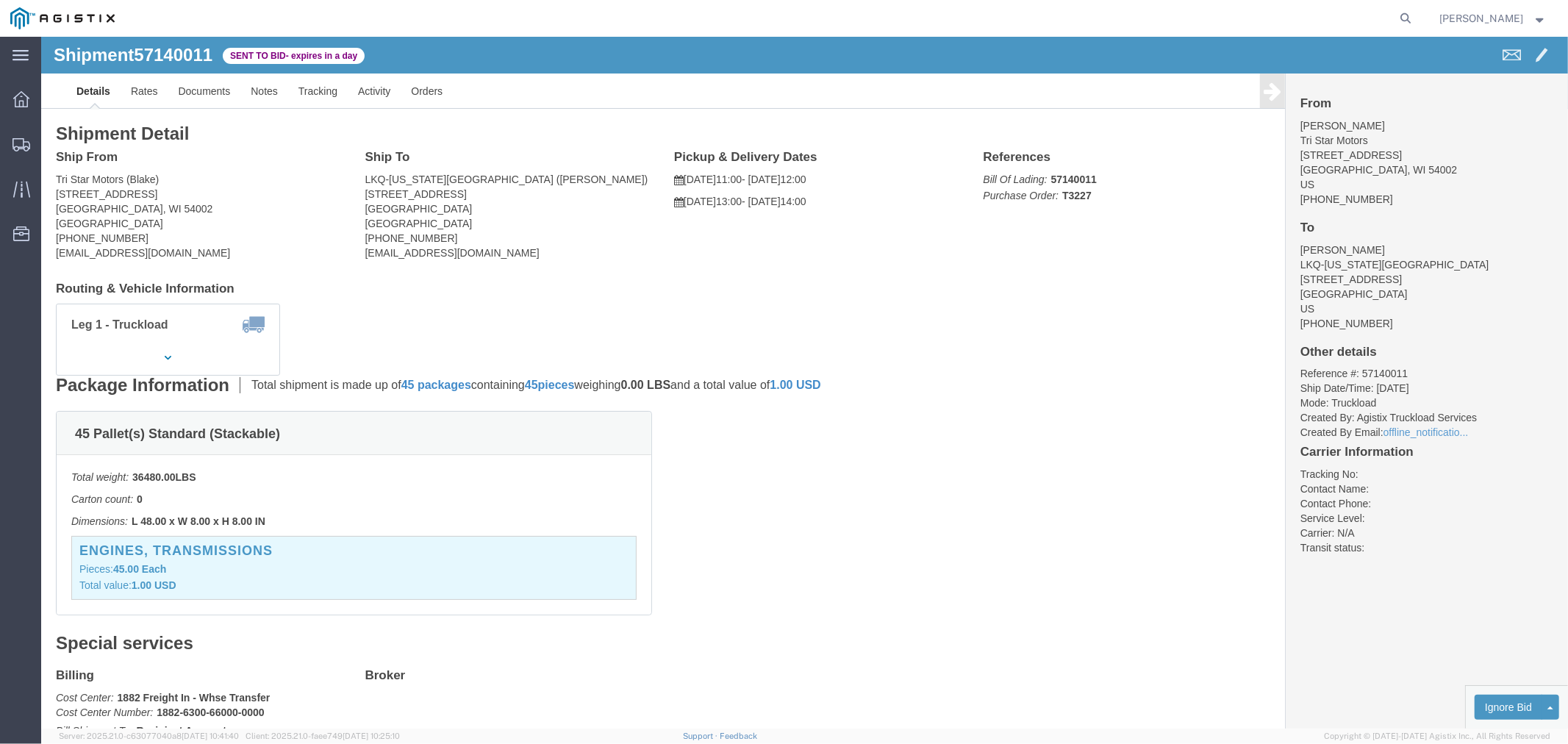
drag, startPoint x: 114, startPoint y: 311, endPoint x: 125, endPoint y: 308, distance: 11.4
click button "button"
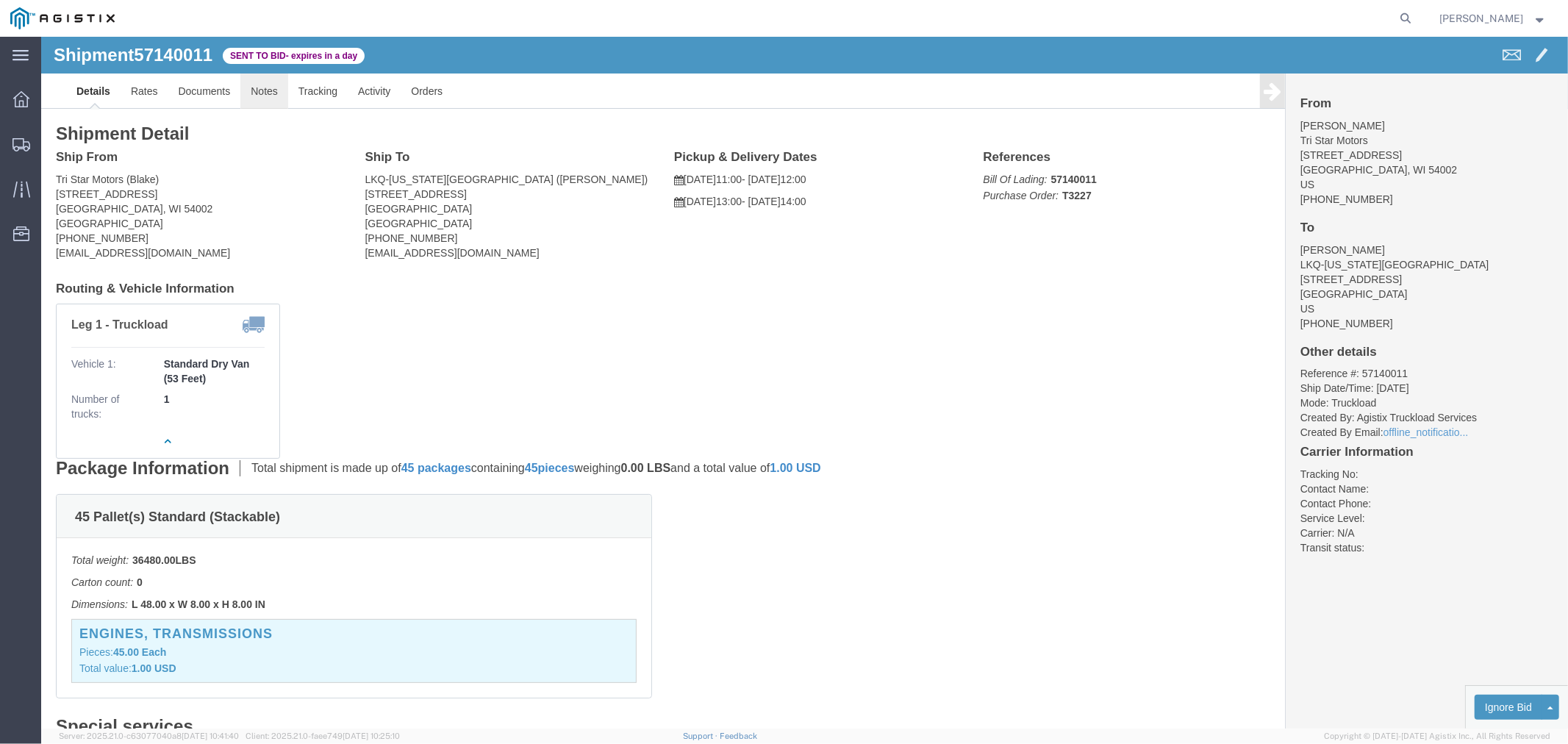
click link "Notes"
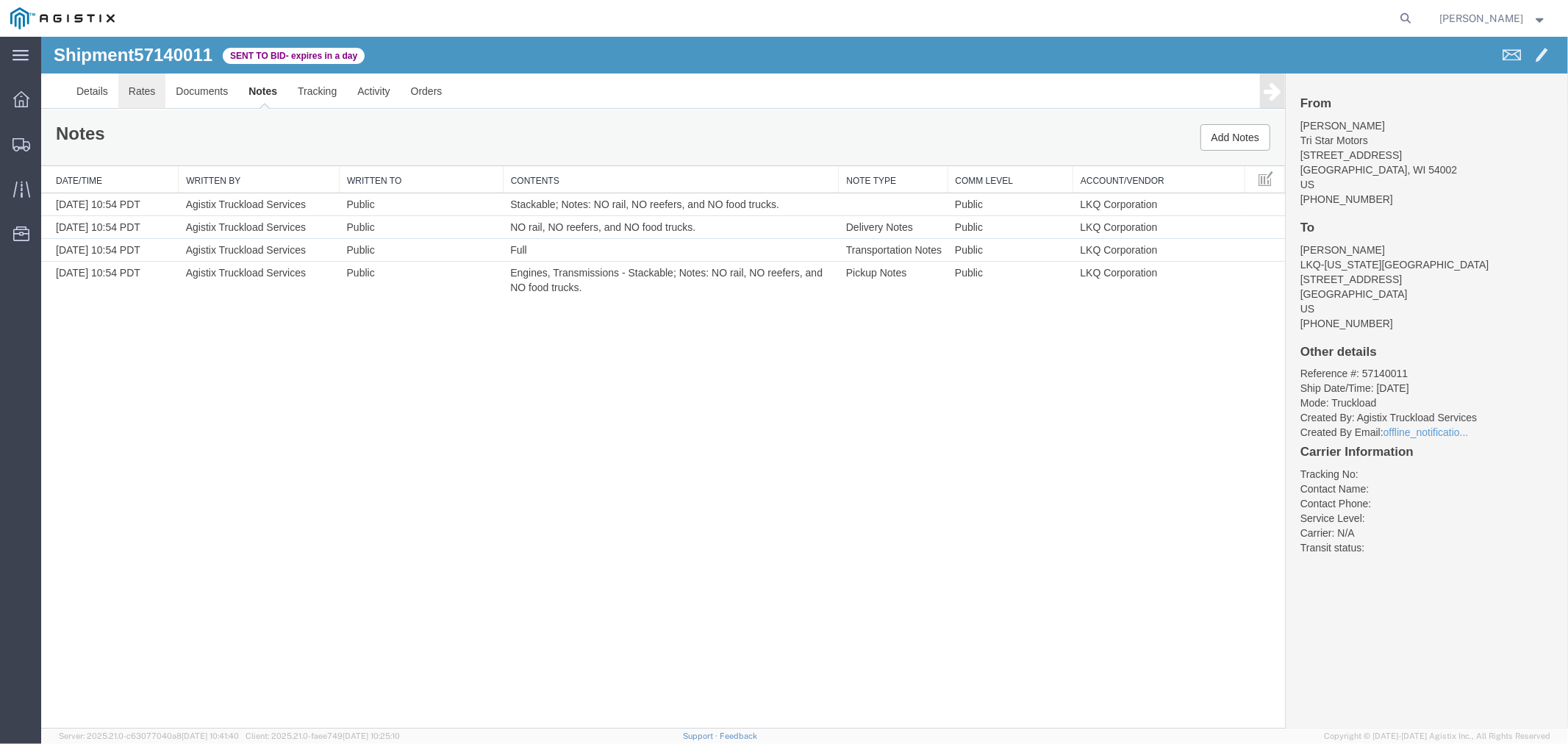
click at [147, 93] on link "Rates" at bounding box center [141, 90] width 48 height 35
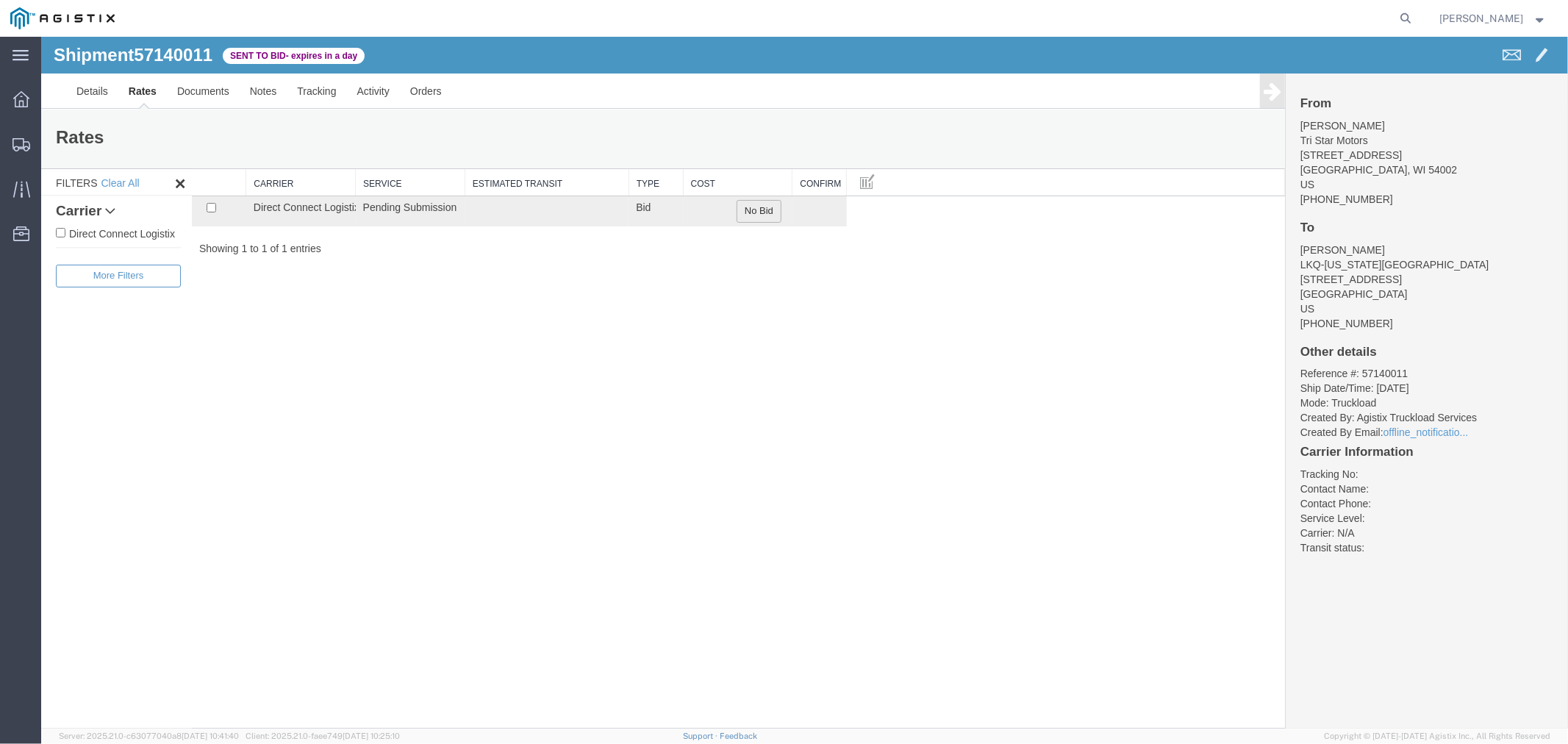
click at [759, 217] on button "No Bid" at bounding box center [758, 211] width 45 height 23
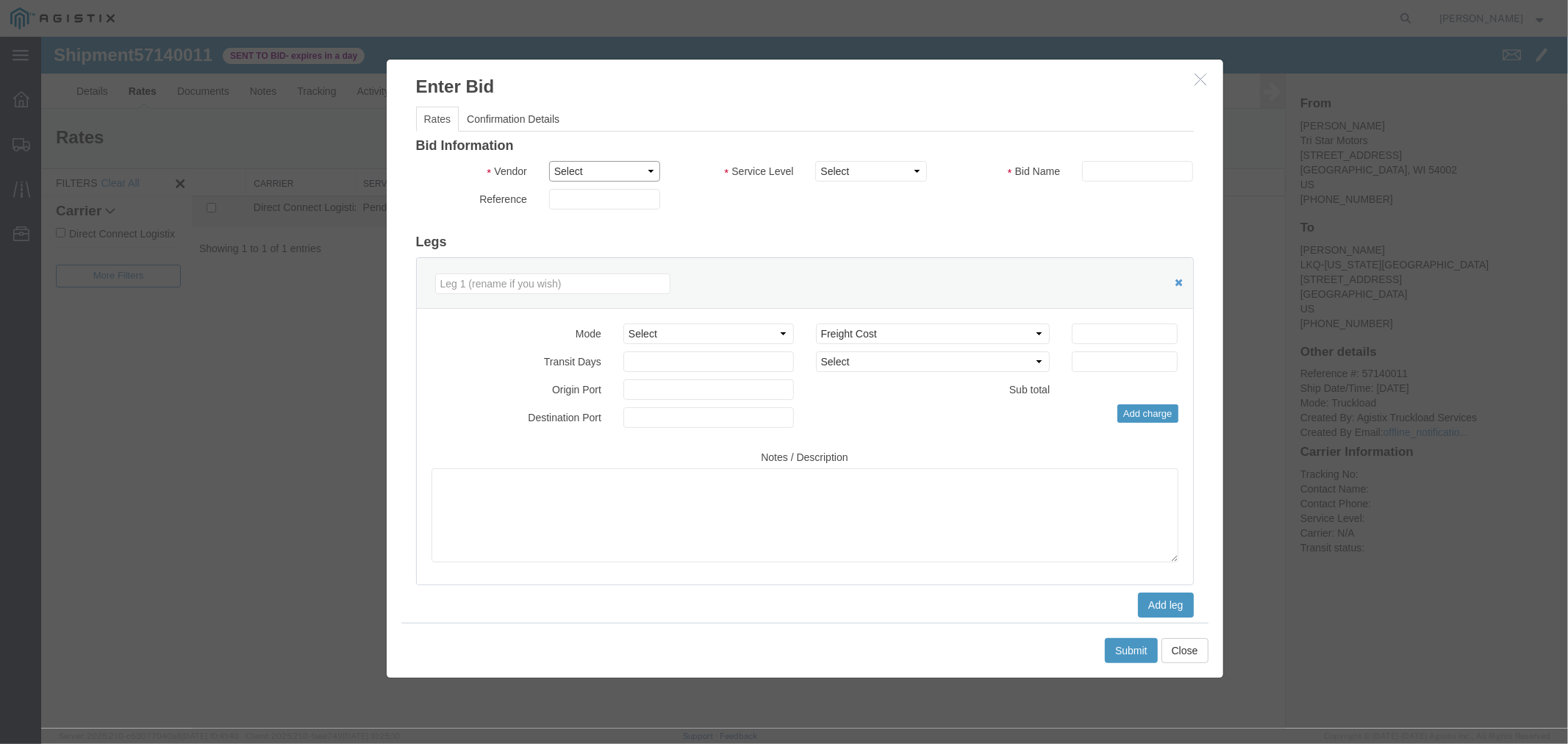
click at [637, 176] on select "Select Direct Connect Logistix" at bounding box center [603, 170] width 111 height 21
select select "4506"
click at [548, 160] on select "Select Direct Connect Logistix" at bounding box center [603, 170] width 111 height 21
click at [782, 177] on select "Select 3 - 5 Day Rail TL Standard 3- 5 Day" at bounding box center [869, 170] width 111 height 21
select select "15907"
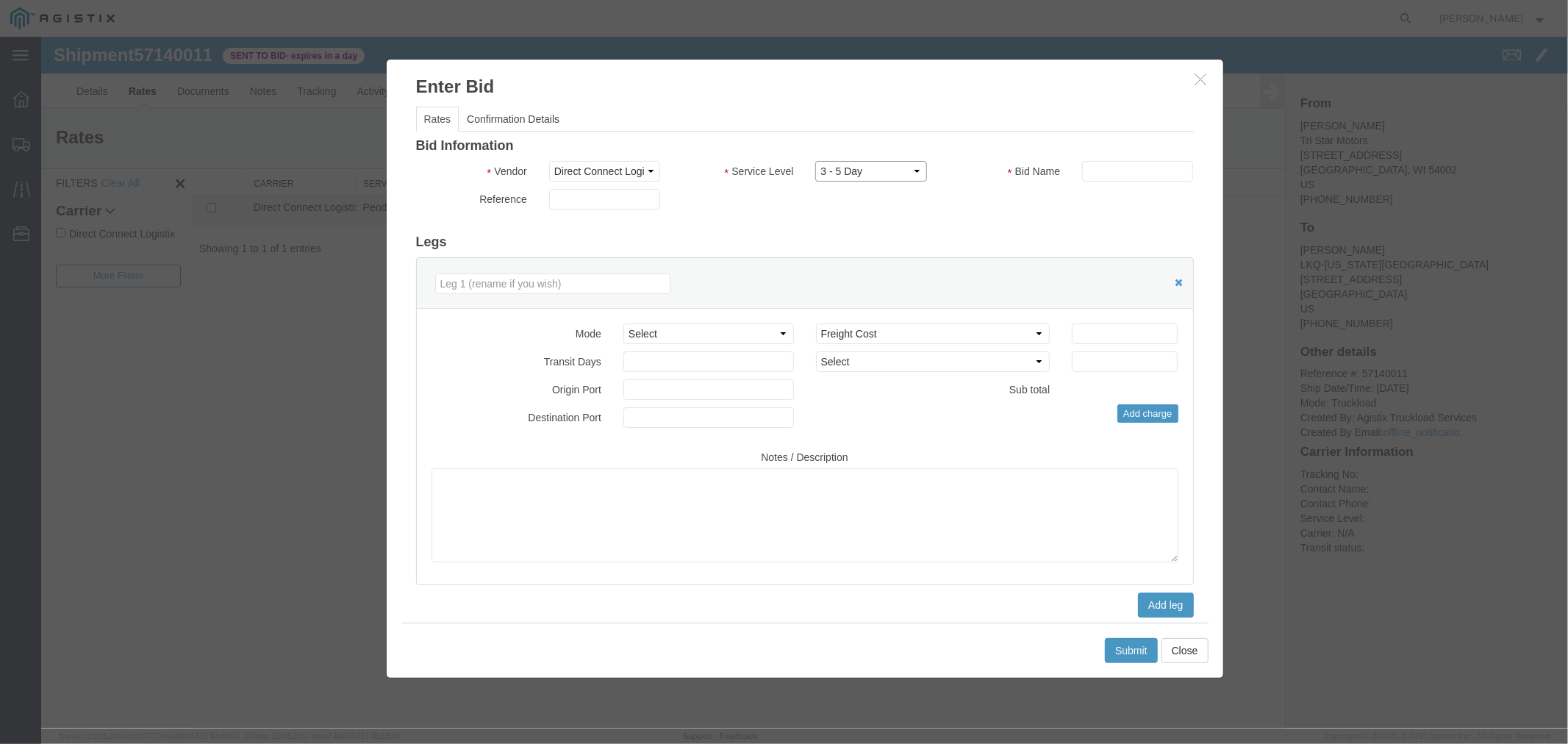
click at [782, 160] on select "Select 3 - 5 Day Rail TL Standard 3- 5 Day" at bounding box center [869, 170] width 111 height 21
click at [782, 169] on input "text" at bounding box center [1137, 170] width 111 height 21
type input "DCL"
click at [782, 327] on input "number" at bounding box center [1124, 333] width 106 height 21
click at [782, 323] on input "1400" at bounding box center [1124, 333] width 106 height 21
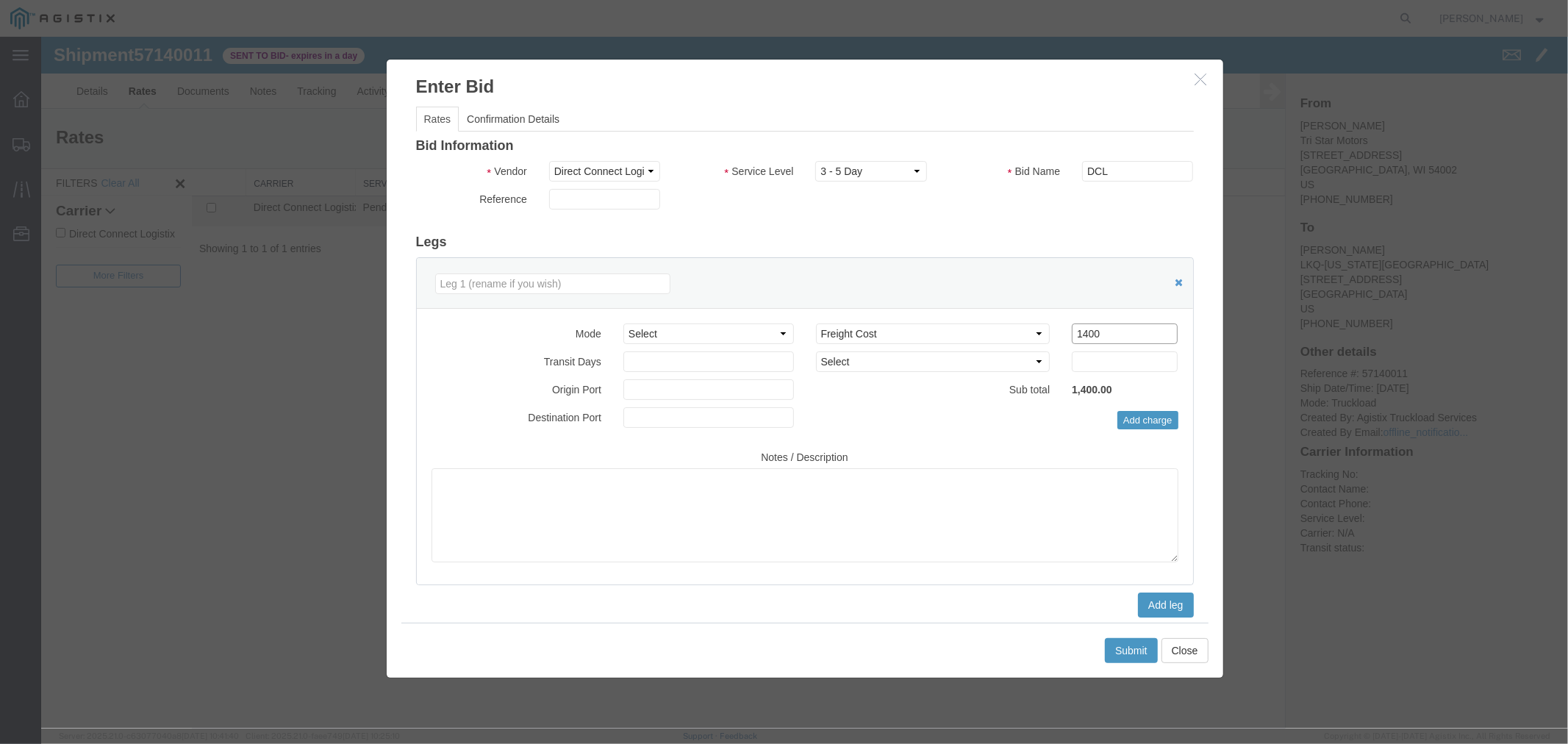
click at [782, 323] on input "1400" at bounding box center [1124, 333] width 106 height 21
click at [782, 333] on input "1400" at bounding box center [1124, 333] width 106 height 21
type input "1500"
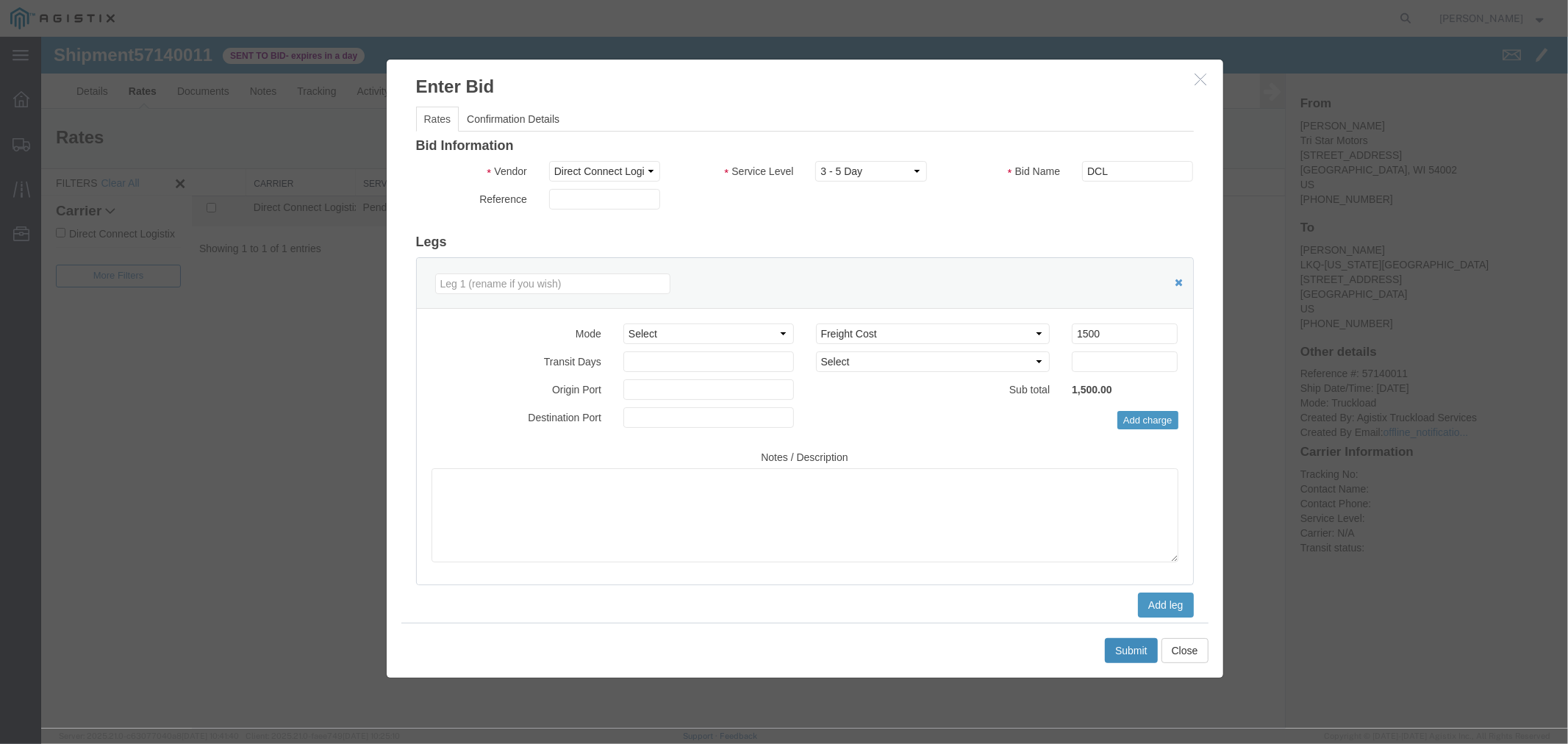
click at [782, 648] on button "Submit" at bounding box center [1131, 649] width 53 height 25
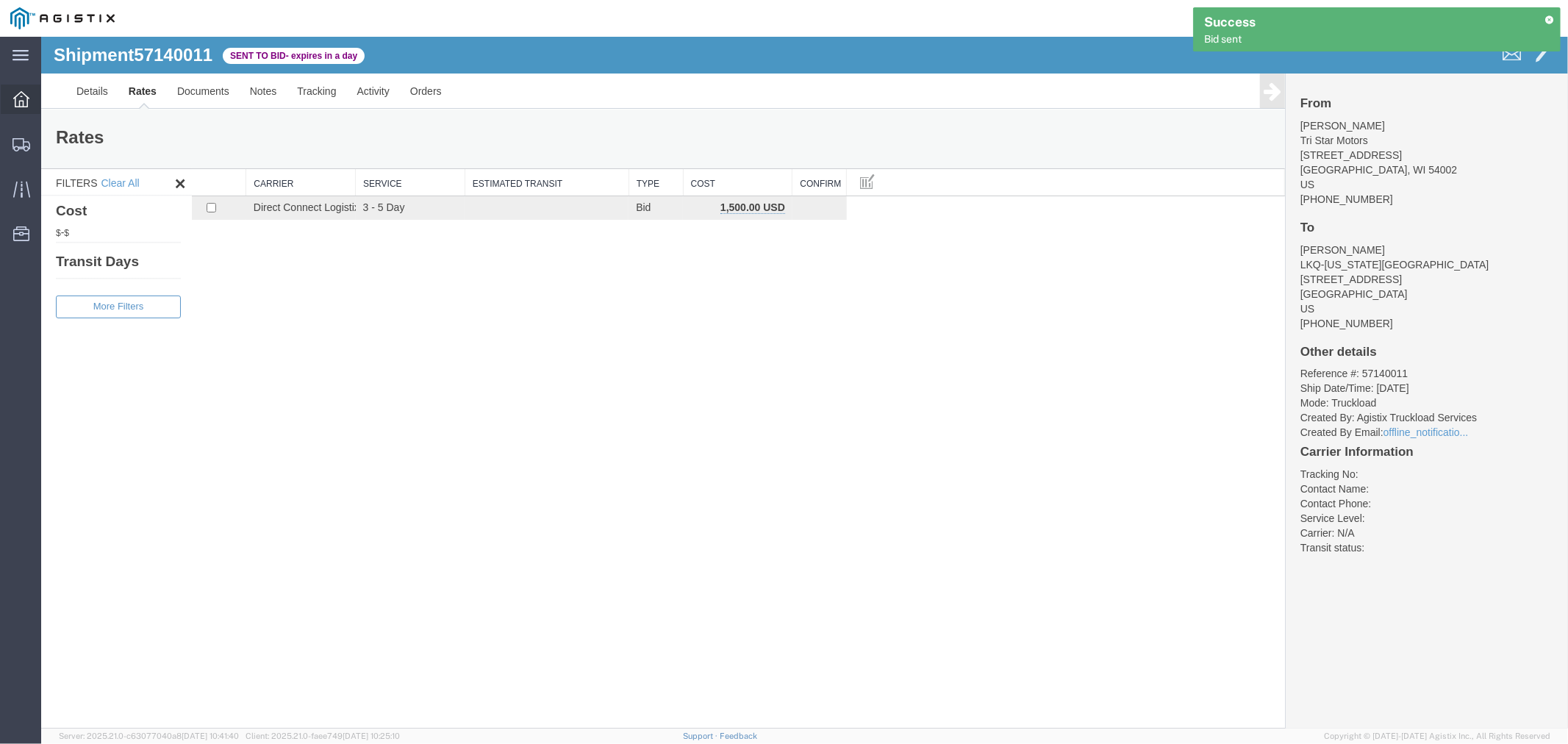
click at [10, 98] on div at bounding box center [21, 99] width 41 height 30
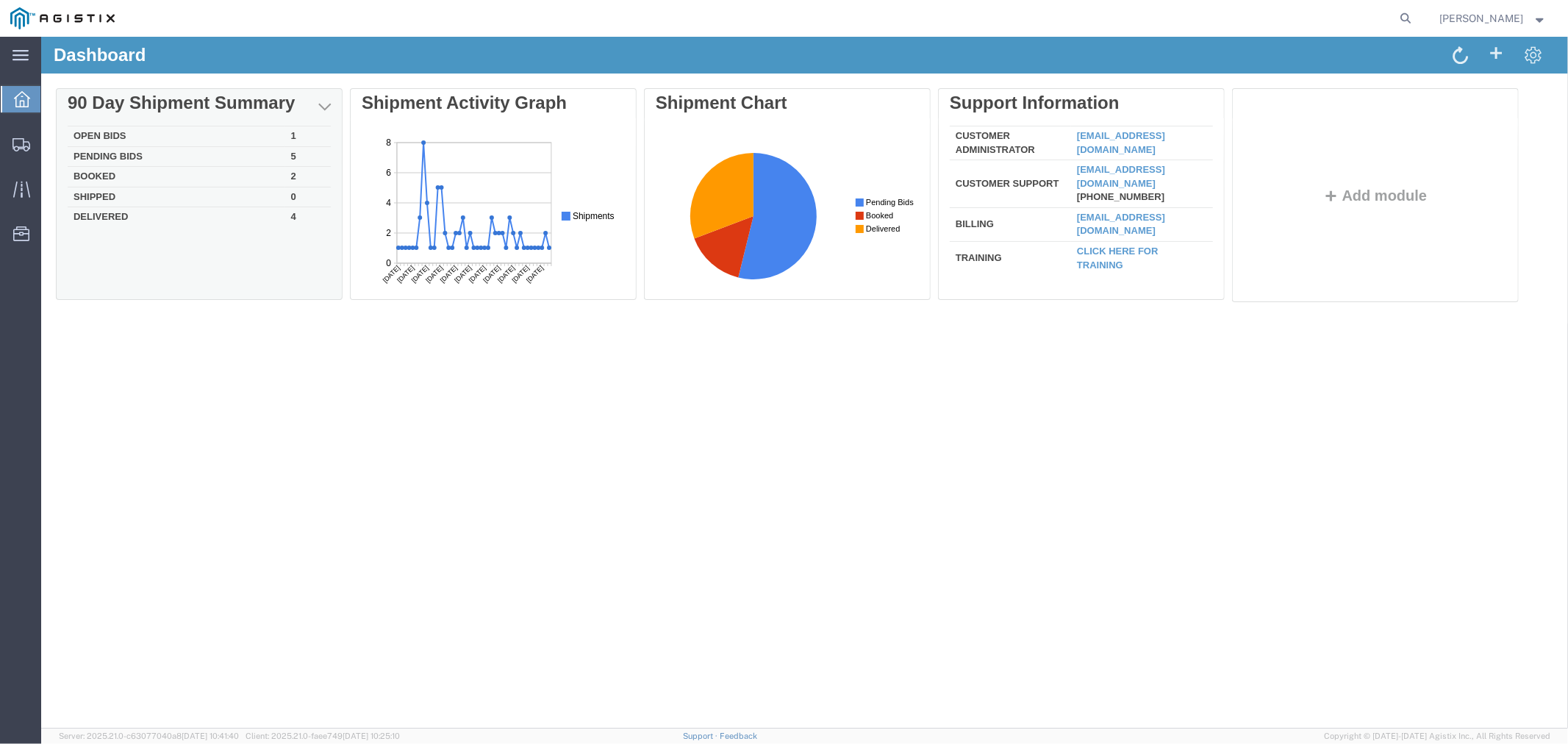
click at [123, 133] on td "Open Bids" at bounding box center [176, 136] width 218 height 21
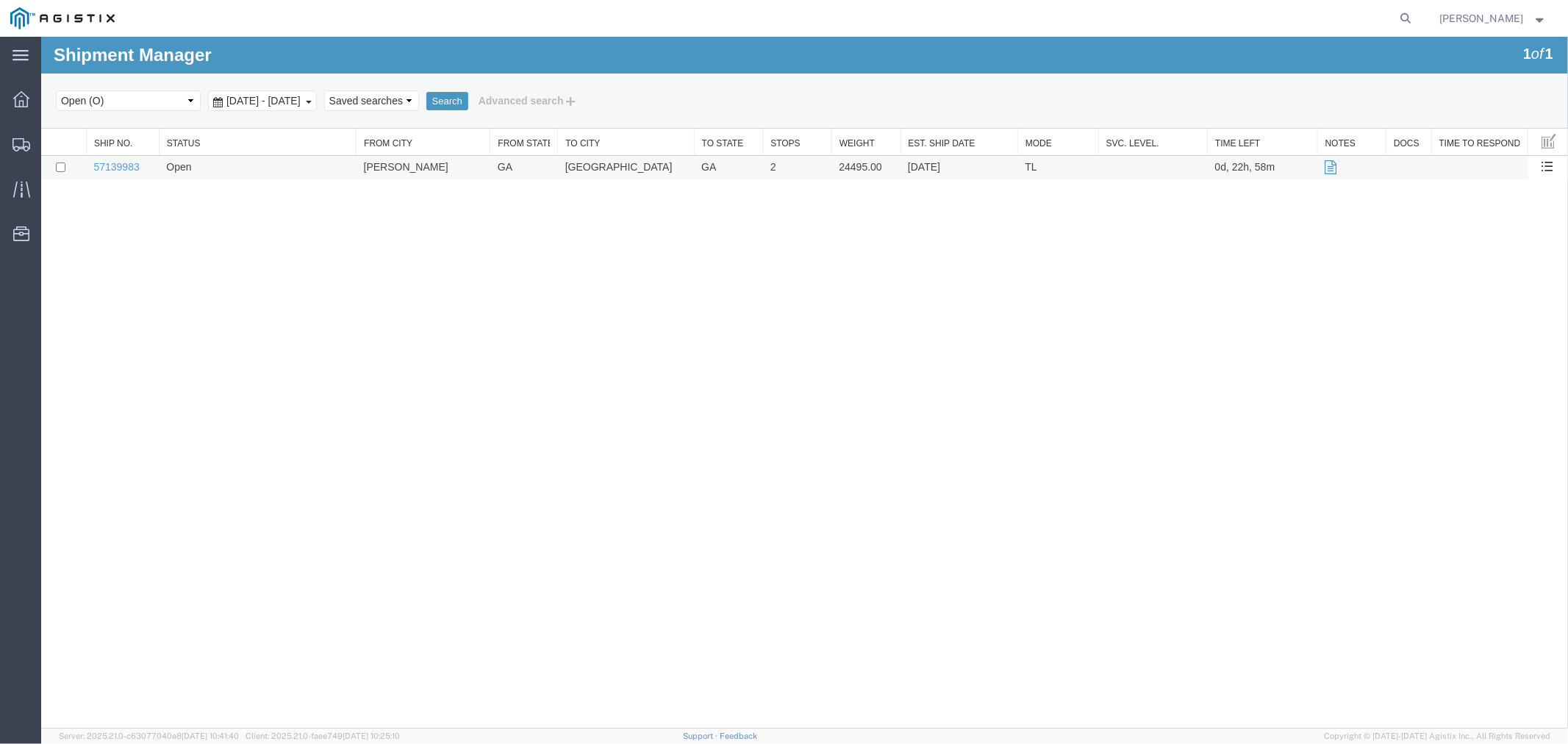
click at [121, 156] on td "57139983" at bounding box center [121, 167] width 73 height 24
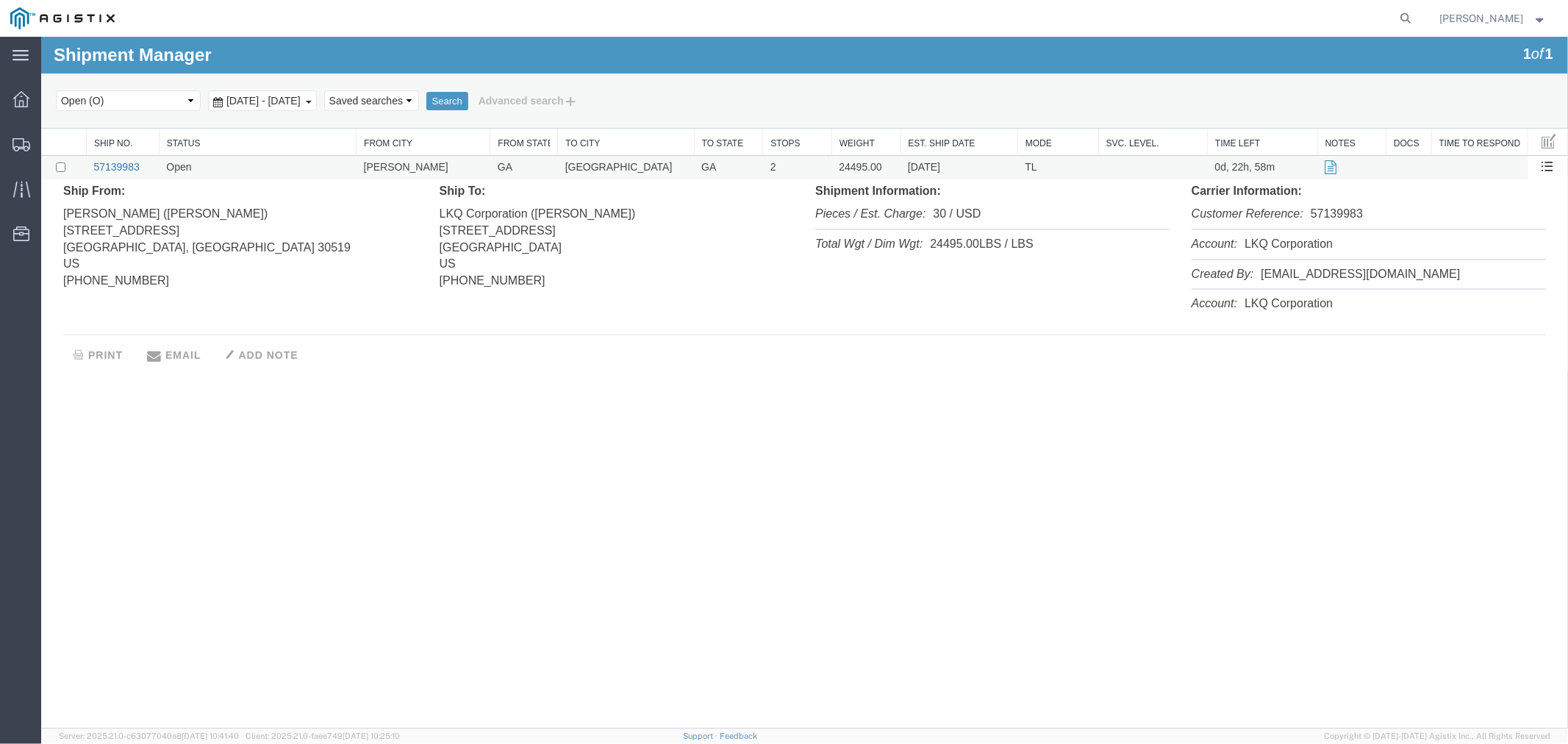
click at [123, 166] on link "57139983" at bounding box center [115, 166] width 46 height 11
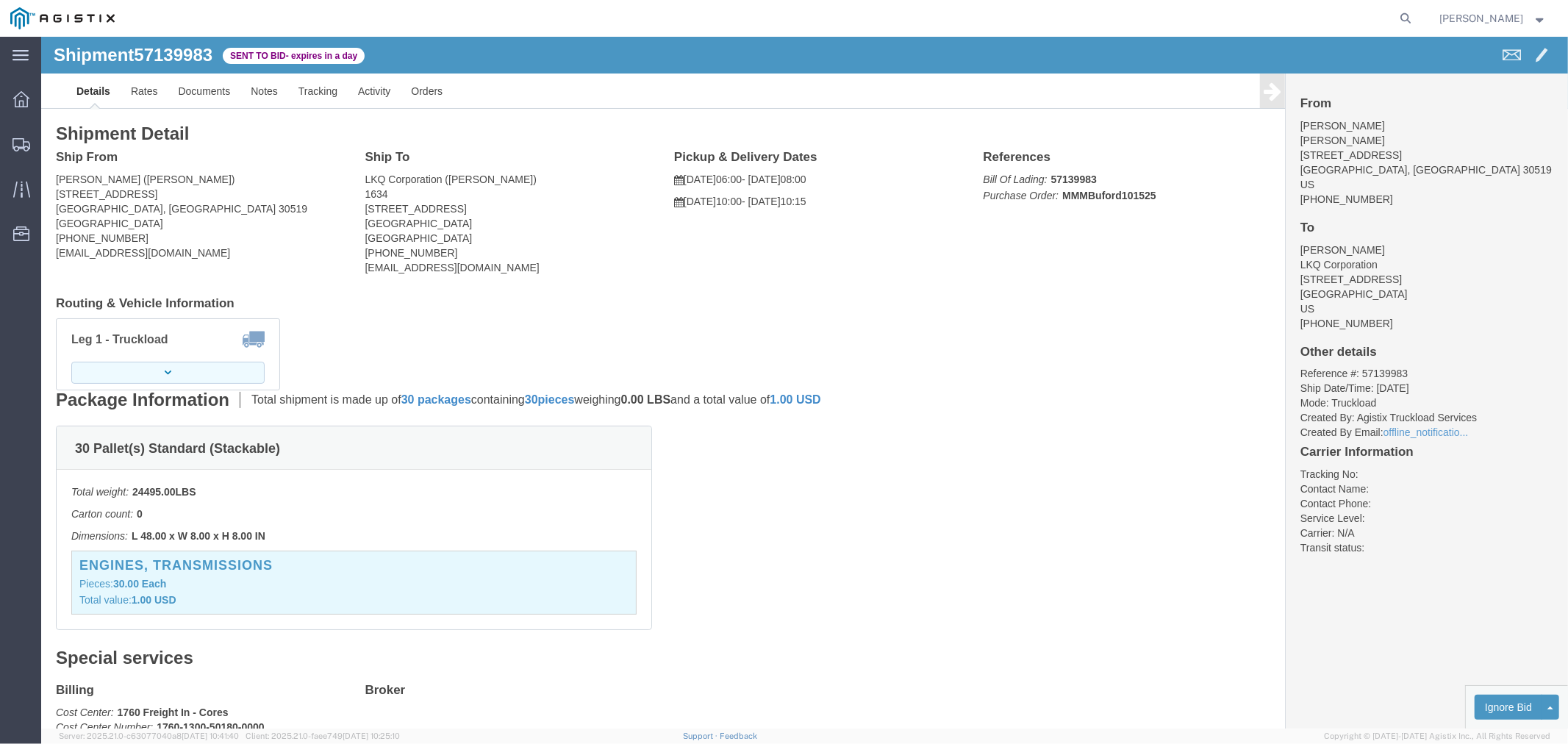
click button "button"
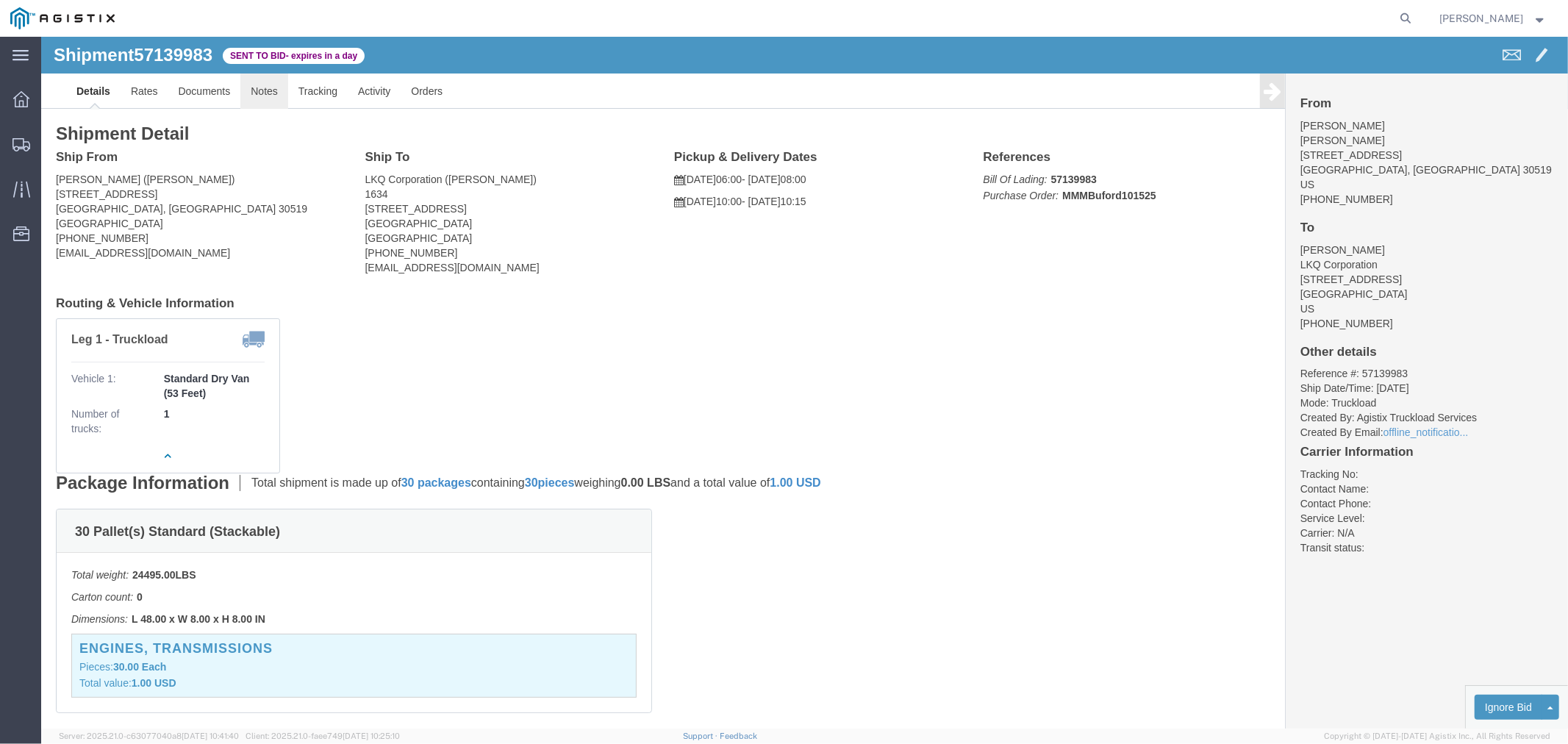
click link "Notes"
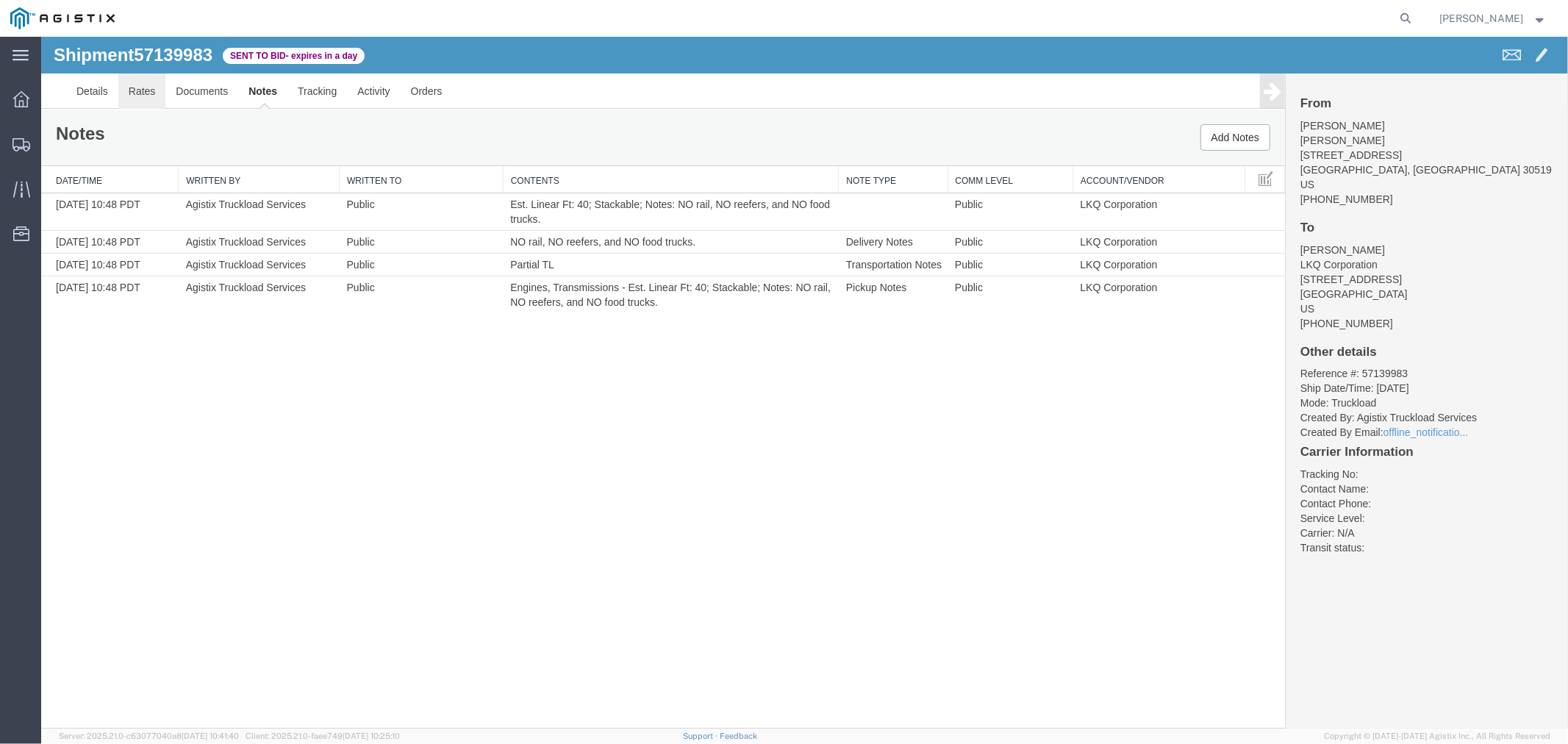
click at [148, 92] on link "Rates" at bounding box center [141, 90] width 48 height 35
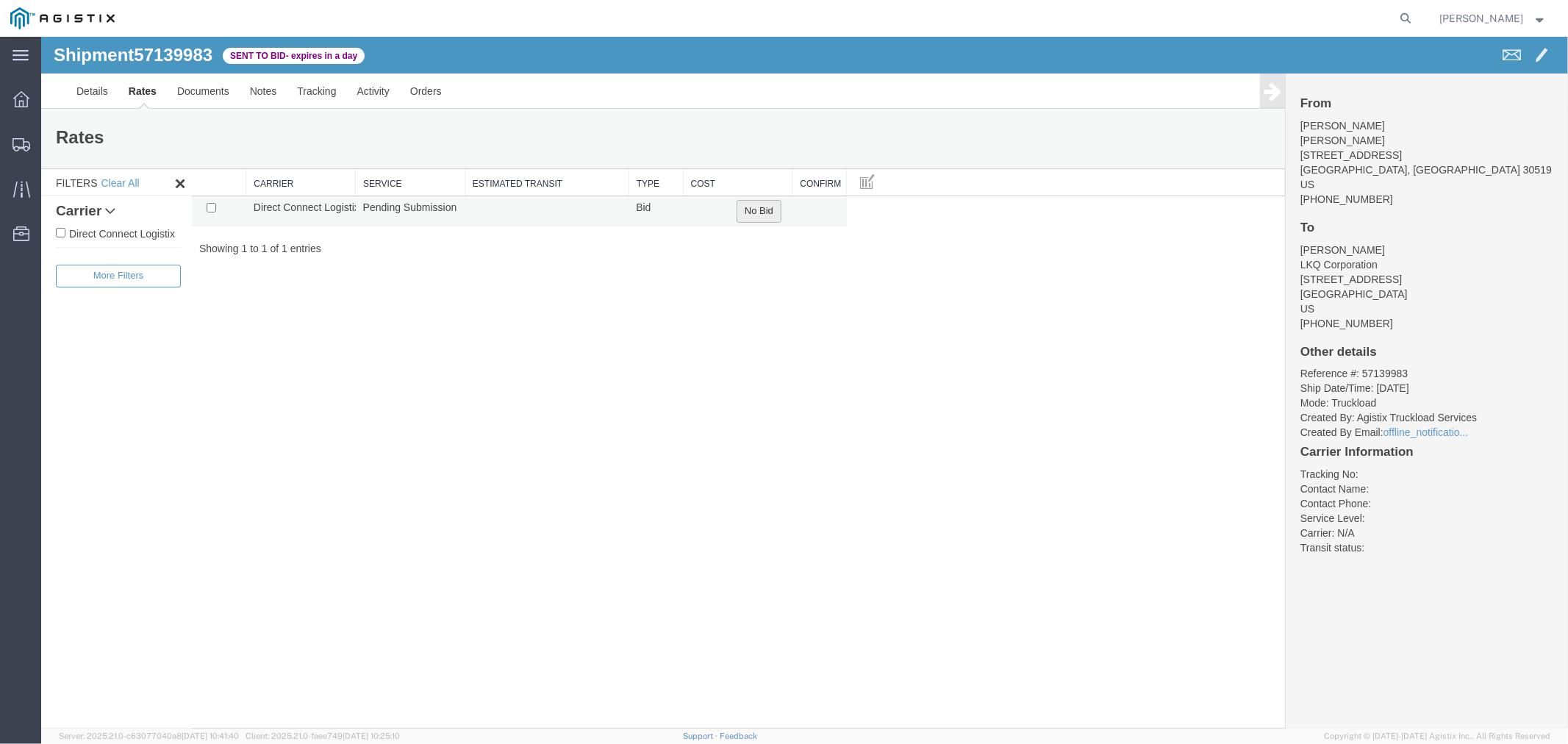
click at [757, 212] on button "No Bid" at bounding box center [758, 211] width 45 height 23
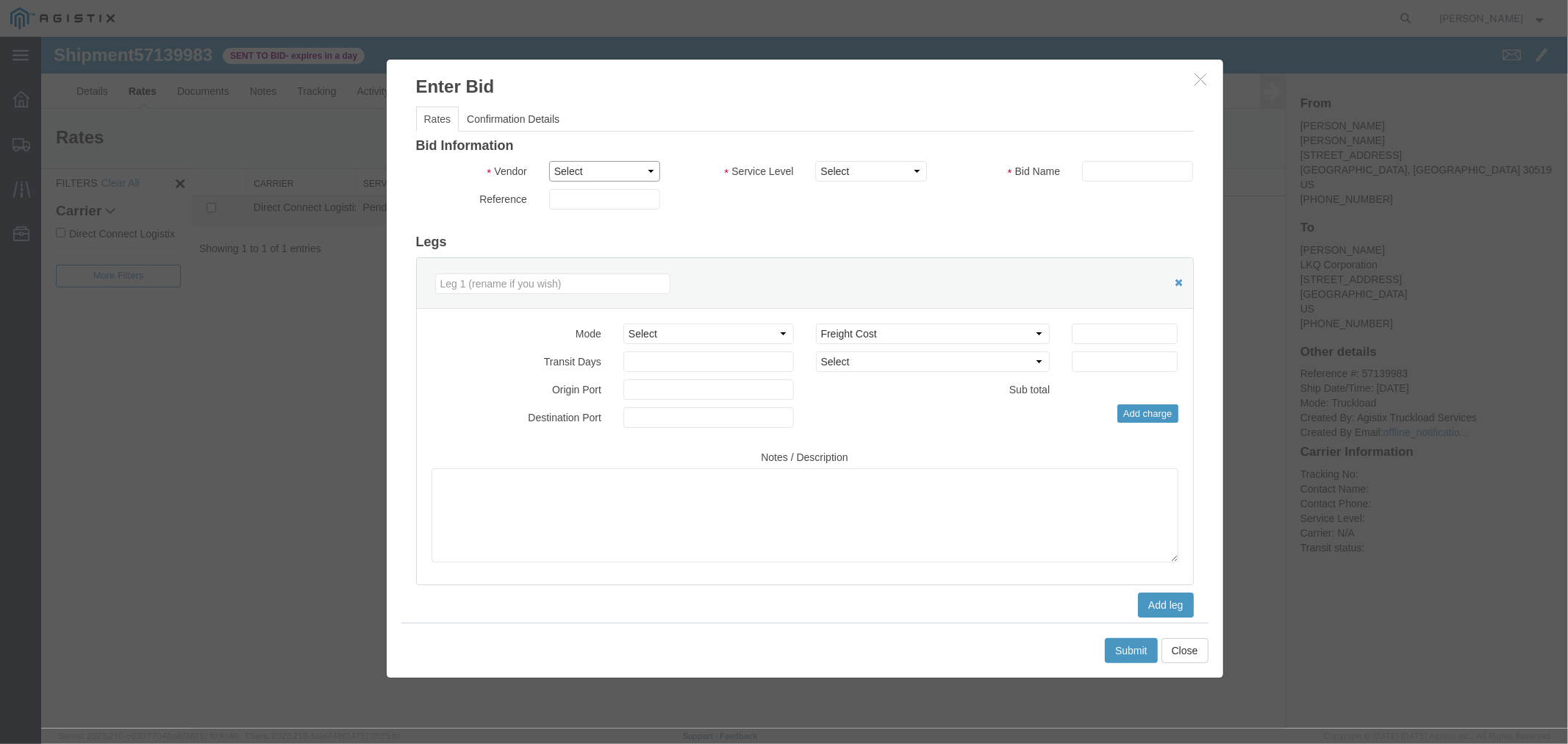
click at [615, 173] on select "Select Direct Connect Logistix" at bounding box center [603, 170] width 111 height 21
select select "4506"
click at [548, 160] on select "Select Direct Connect Logistix" at bounding box center [603, 170] width 111 height 21
click at [782, 169] on select "Select 3 - 5 Day Rail TL Standard 3- 5 Day" at bounding box center [869, 170] width 111 height 21
select select "15907"
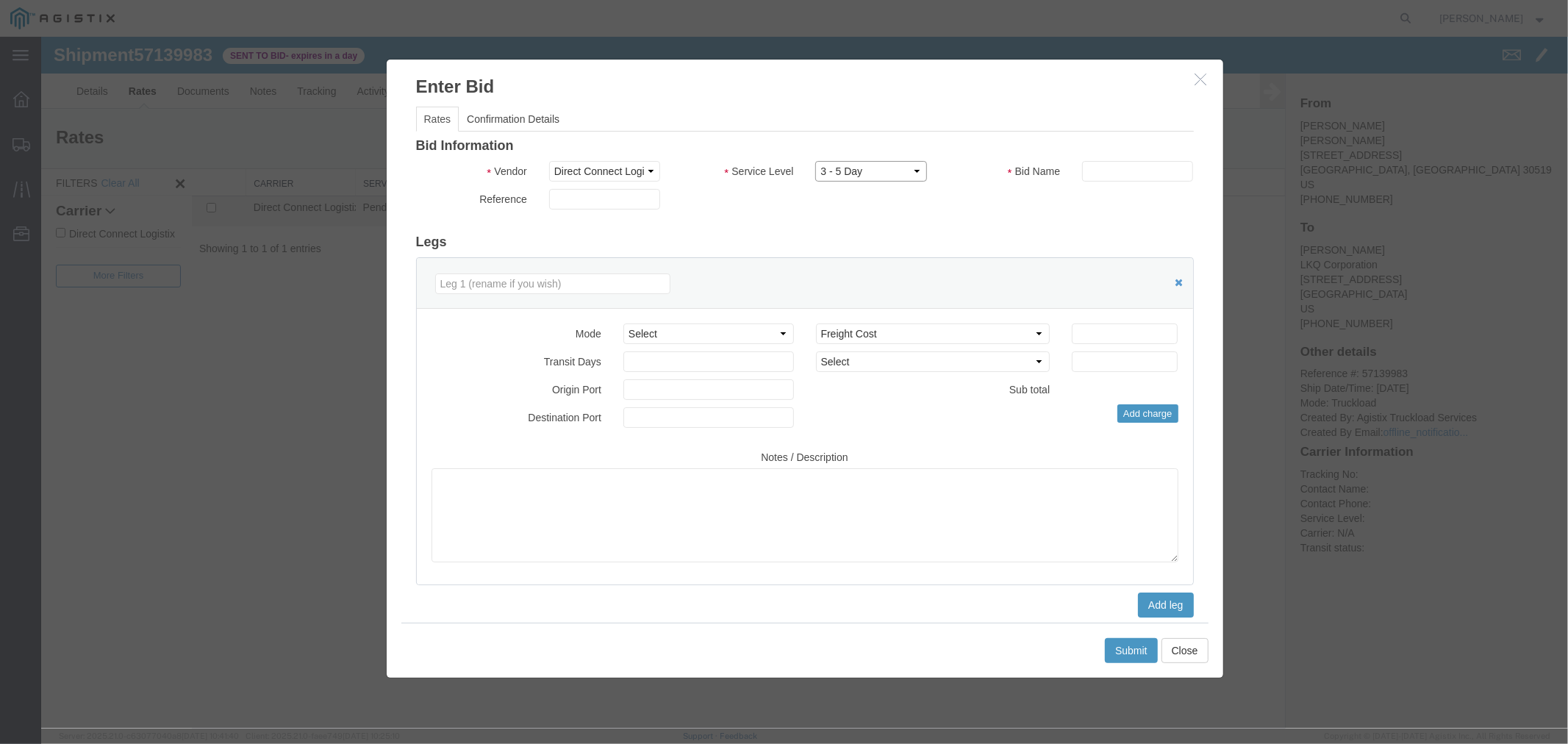
click at [782, 160] on select "Select 3 - 5 Day Rail TL Standard 3- 5 Day" at bounding box center [869, 170] width 111 height 21
drag, startPoint x: 1090, startPoint y: 178, endPoint x: 1099, endPoint y: 187, distance: 12.7
click at [782, 178] on input "text" at bounding box center [1137, 170] width 111 height 21
type input "DCL"
drag, startPoint x: 1101, startPoint y: 333, endPoint x: 1104, endPoint y: 319, distance: 14.3
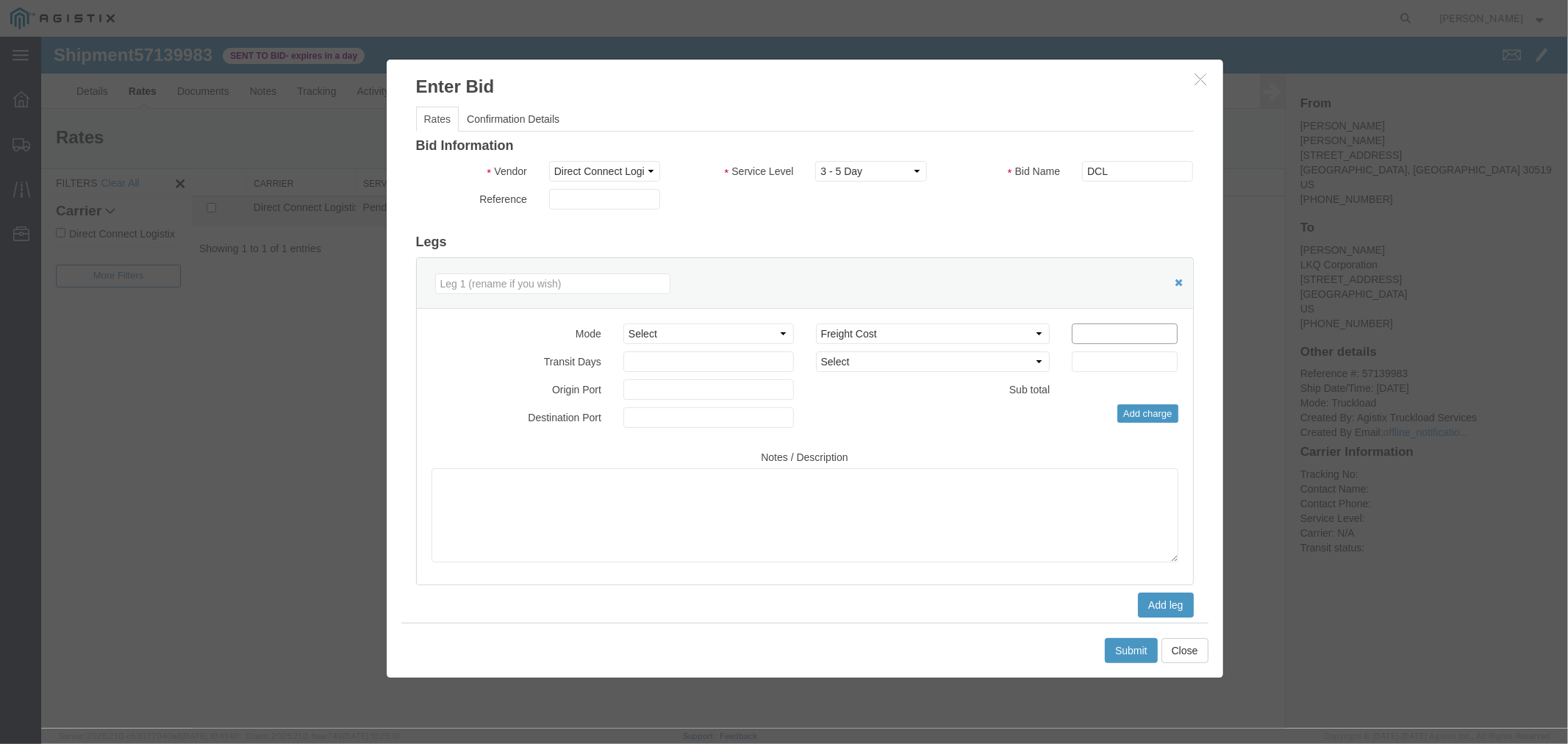
click at [782, 331] on input "number" at bounding box center [1124, 333] width 106 height 21
type input "550"
click at [782, 649] on button "Submit" at bounding box center [1131, 649] width 53 height 25
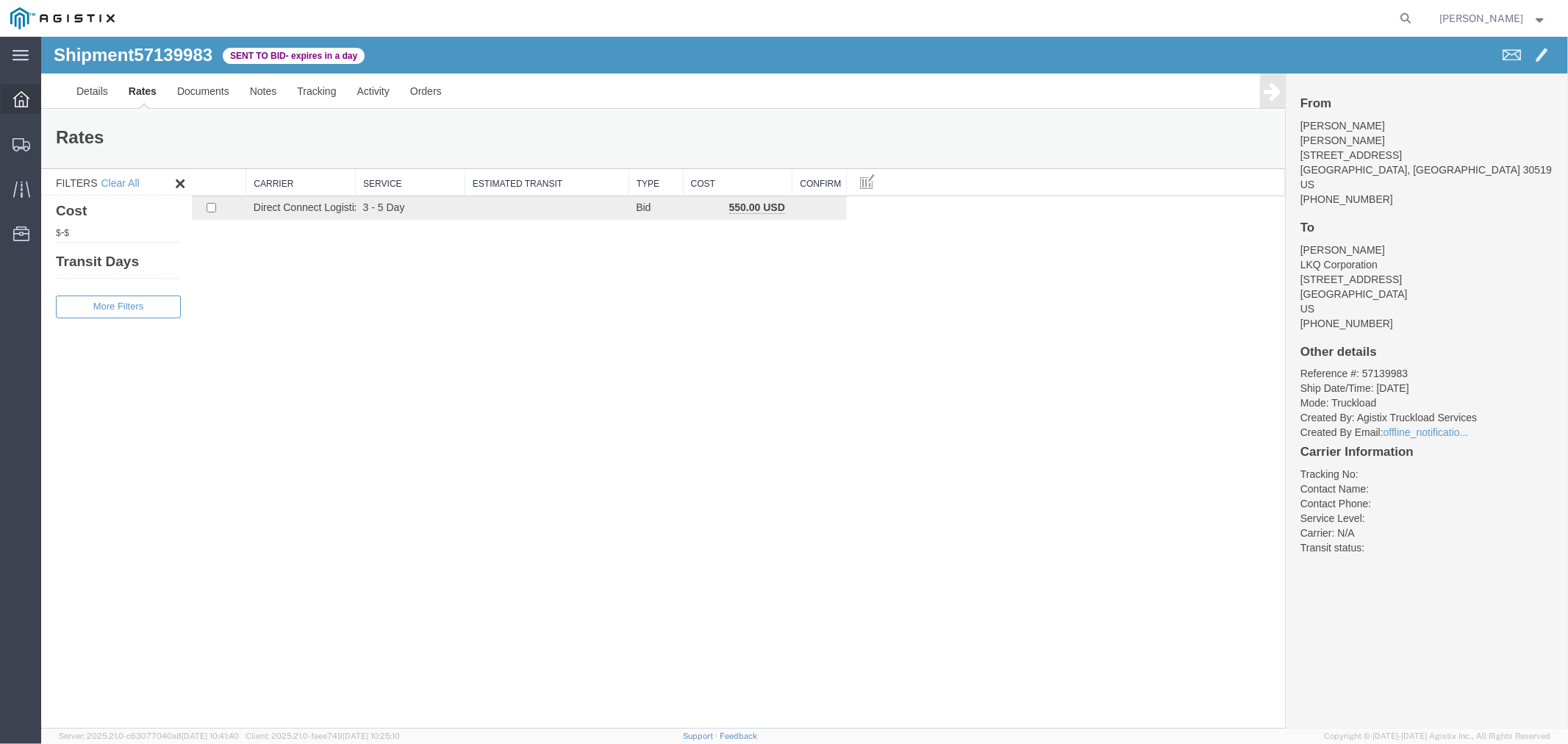
click at [20, 101] on icon at bounding box center [21, 98] width 16 height 16
